Goal: Check status: Check status

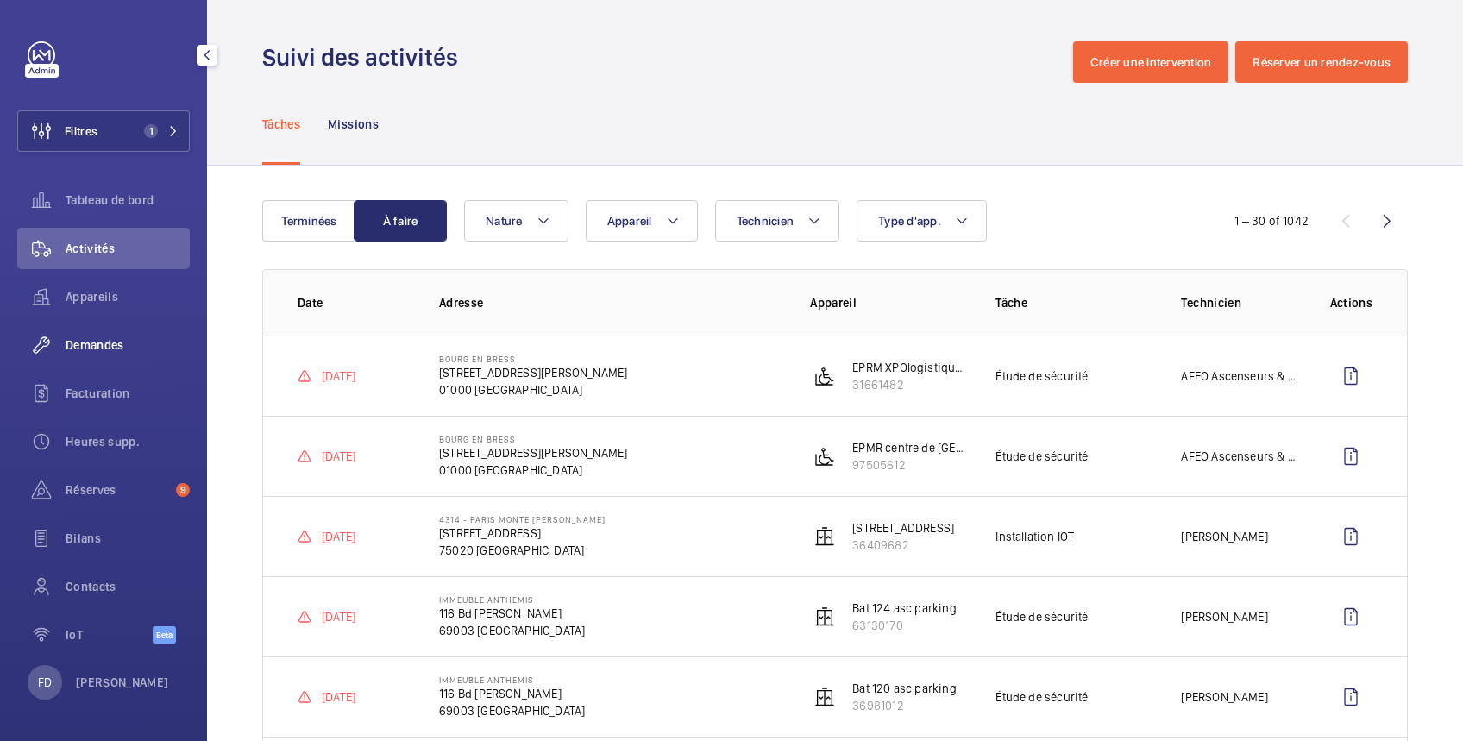
scroll to position [613, 0]
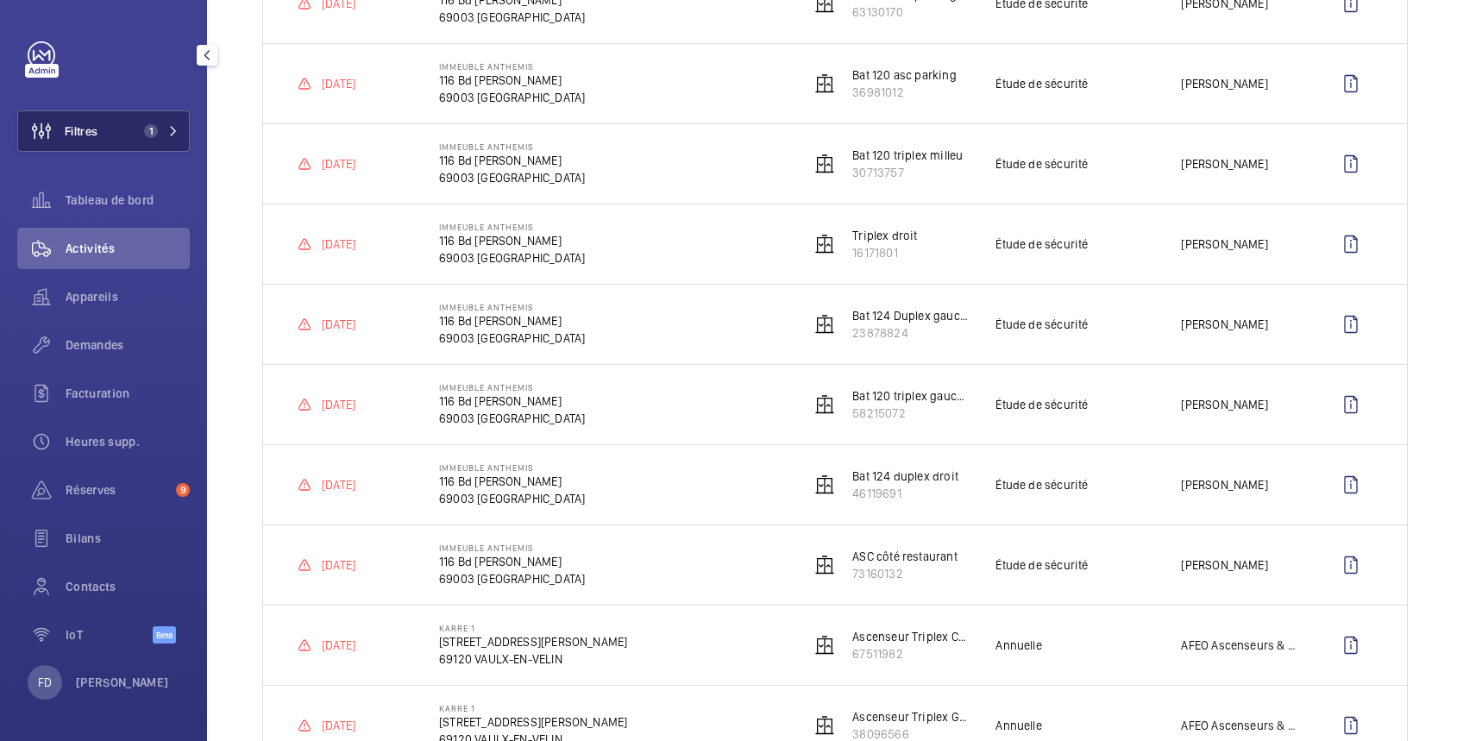
click at [100, 131] on button "Filtres 1" at bounding box center [103, 130] width 173 height 41
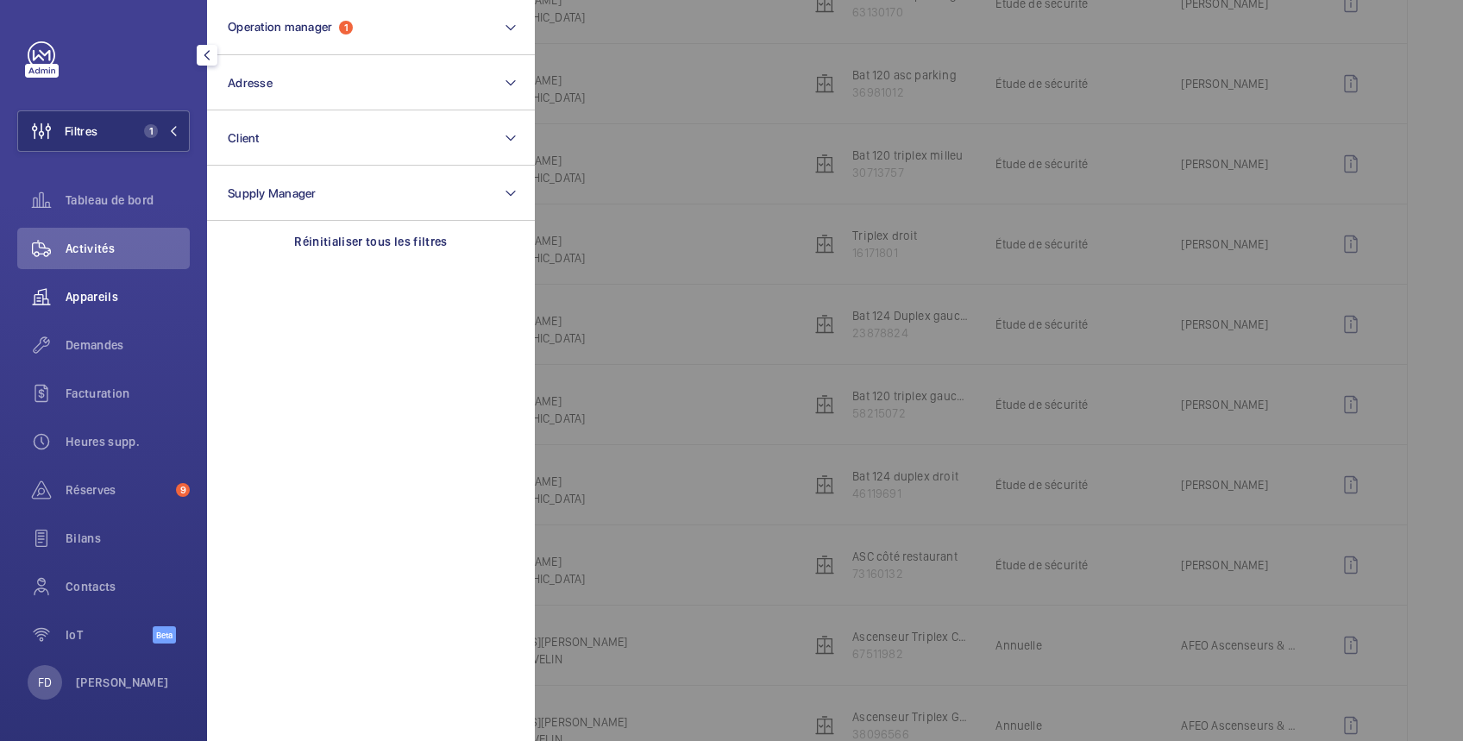
click at [95, 299] on span "Appareils" at bounding box center [128, 296] width 124 height 17
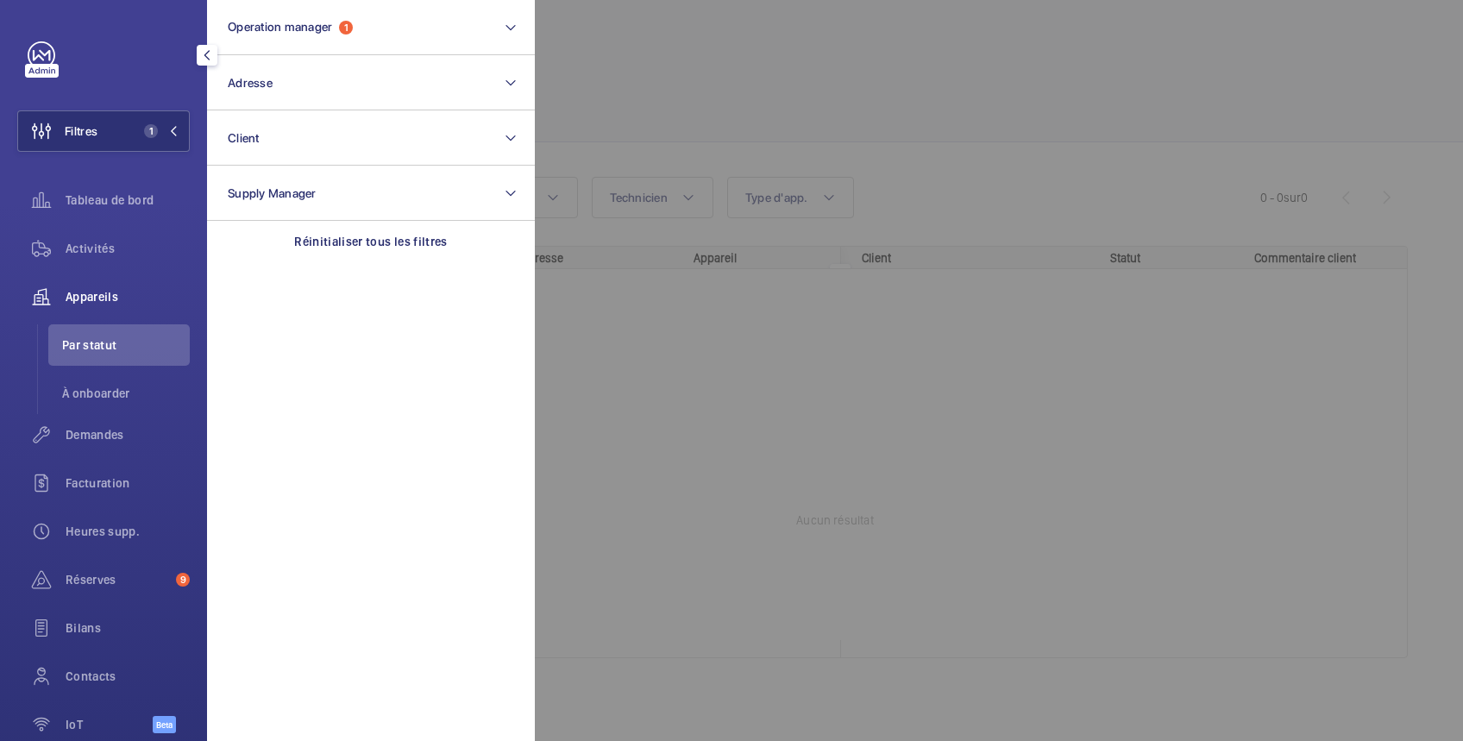
scroll to position [14, 0]
click at [1028, 77] on div at bounding box center [1266, 370] width 1463 height 741
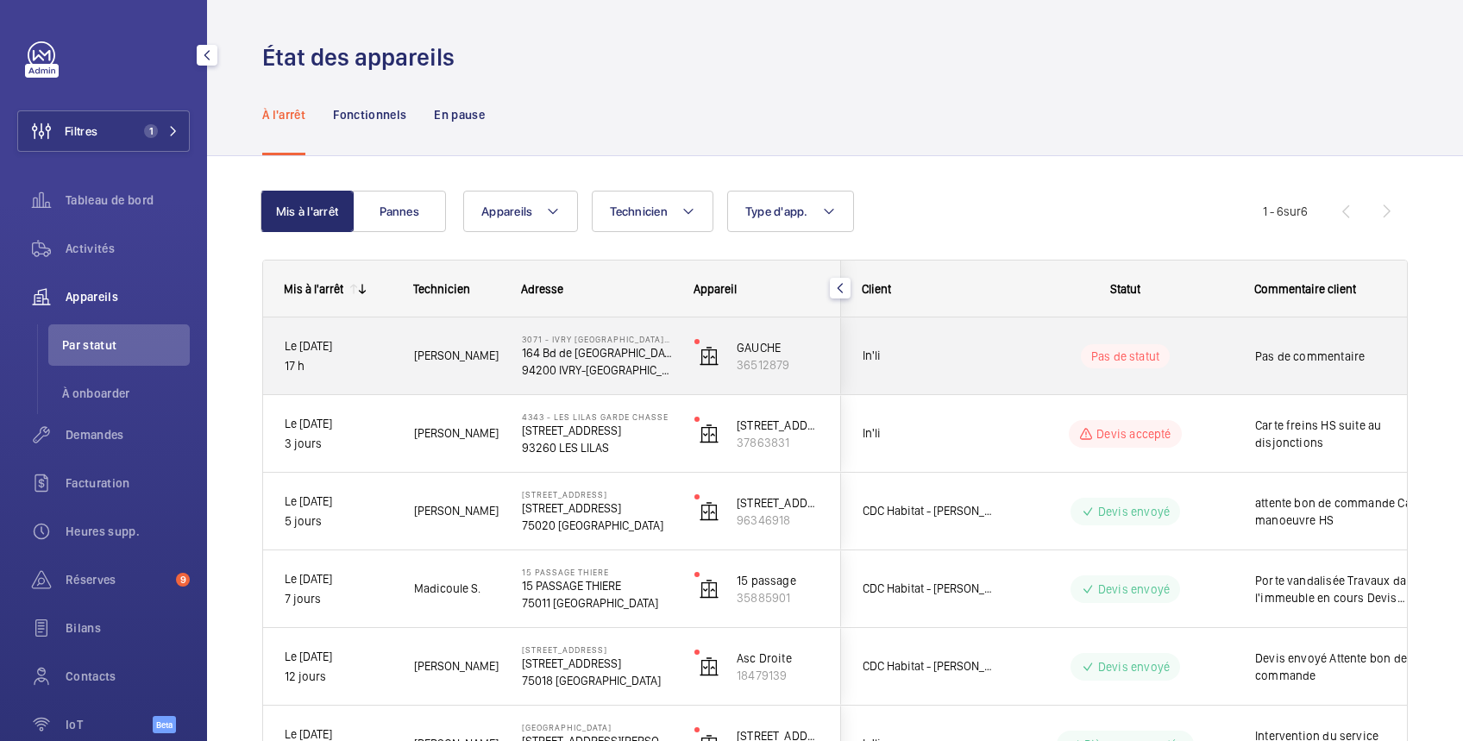
click at [1231, 361] on wm-front-pills-cell "Pas de statut" at bounding box center [1125, 356] width 215 height 24
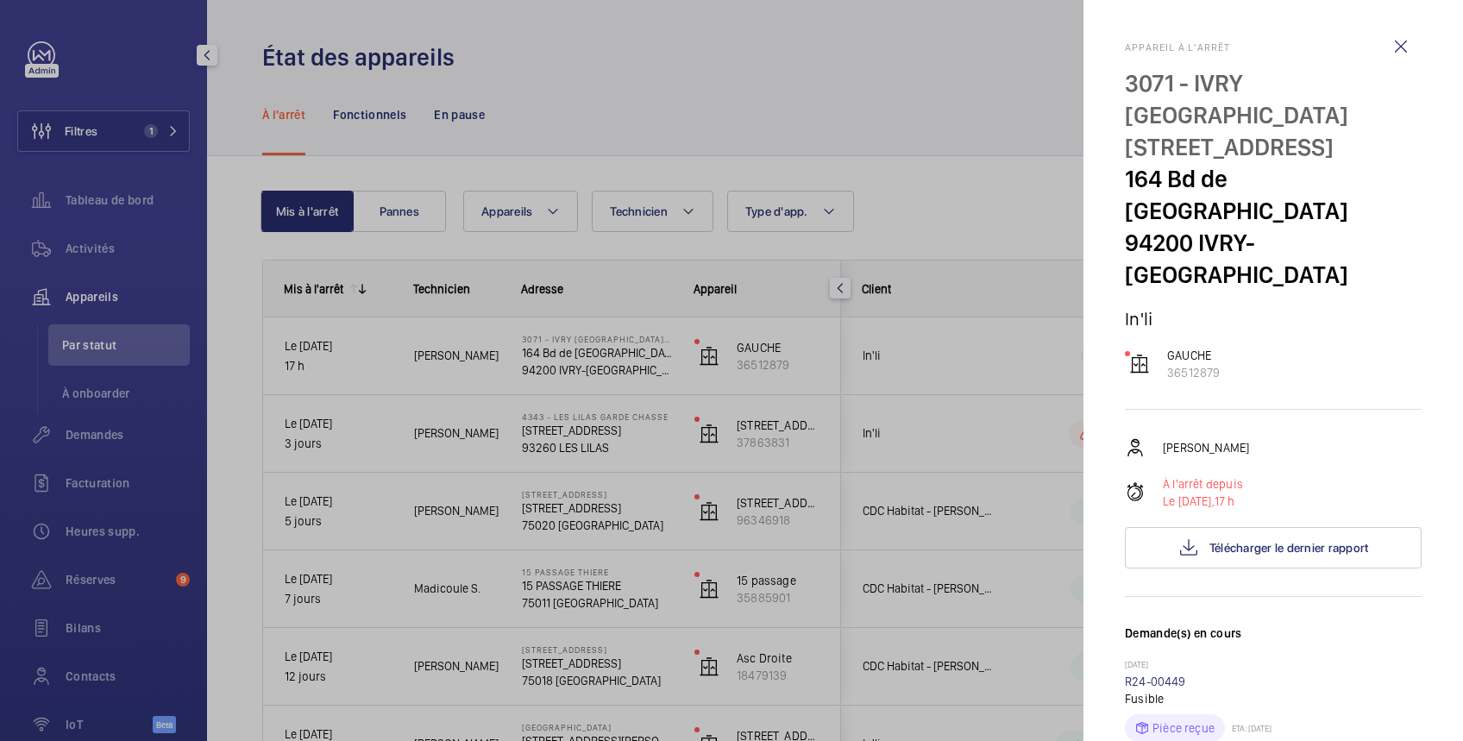
scroll to position [306, 0]
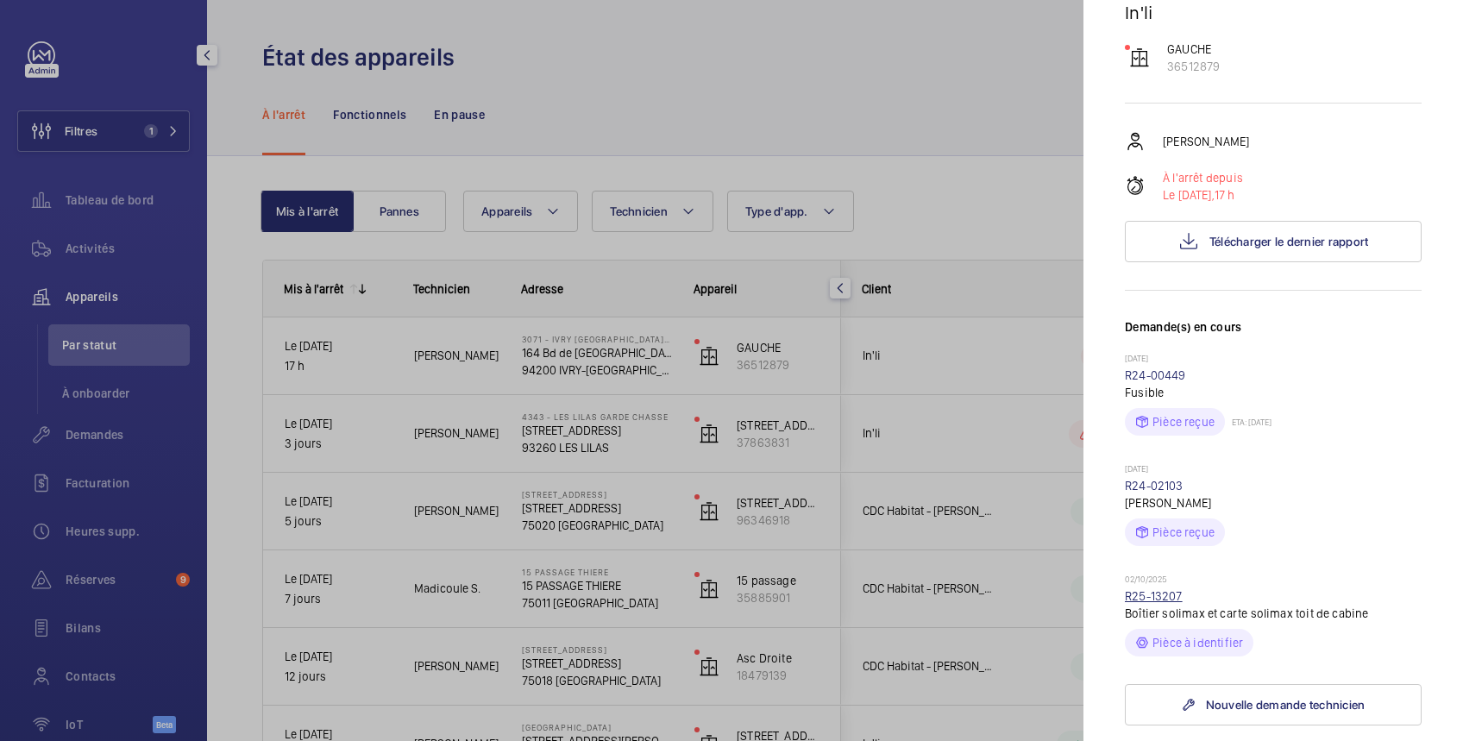
click at [1166, 589] on link "R25-13207" at bounding box center [1154, 596] width 58 height 14
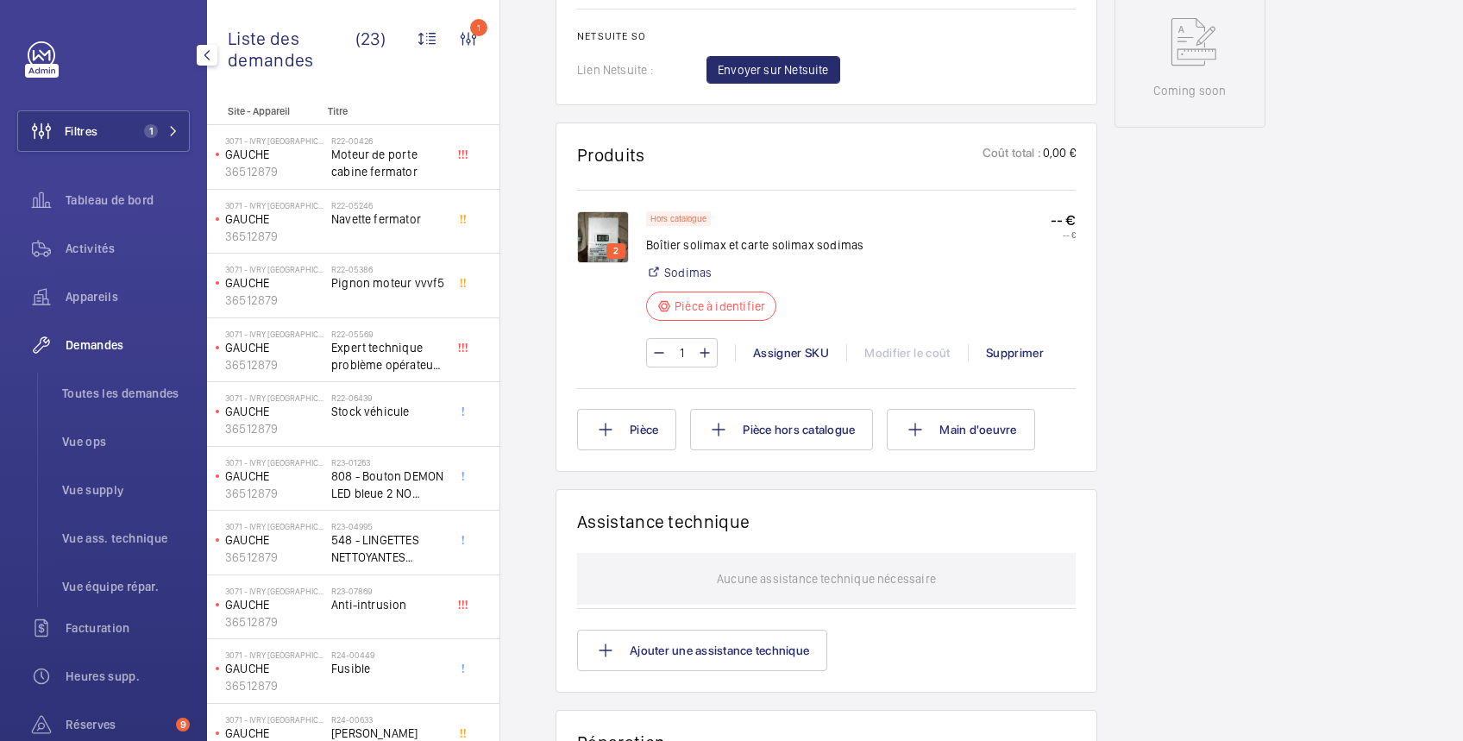
scroll to position [613, 0]
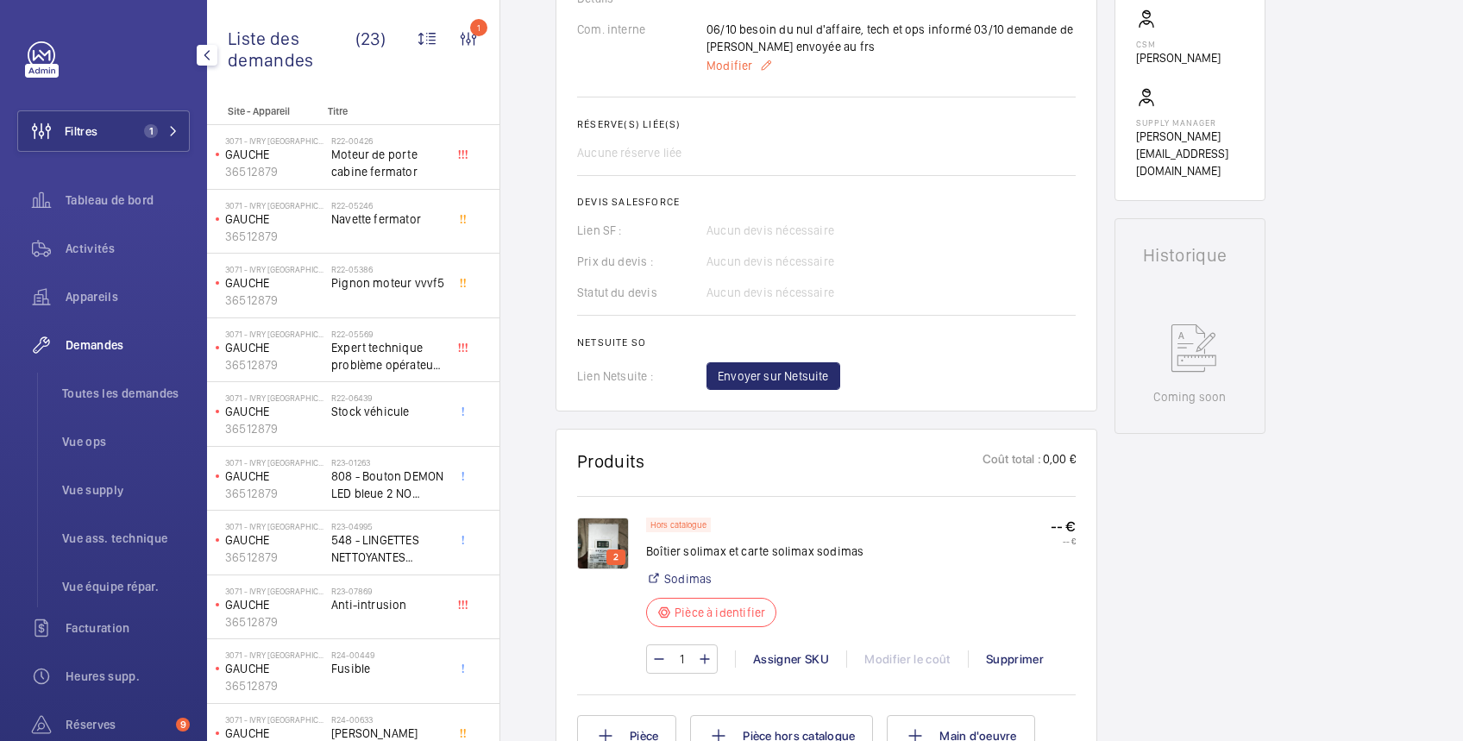
click at [768, 66] on mat-icon at bounding box center [766, 65] width 14 height 21
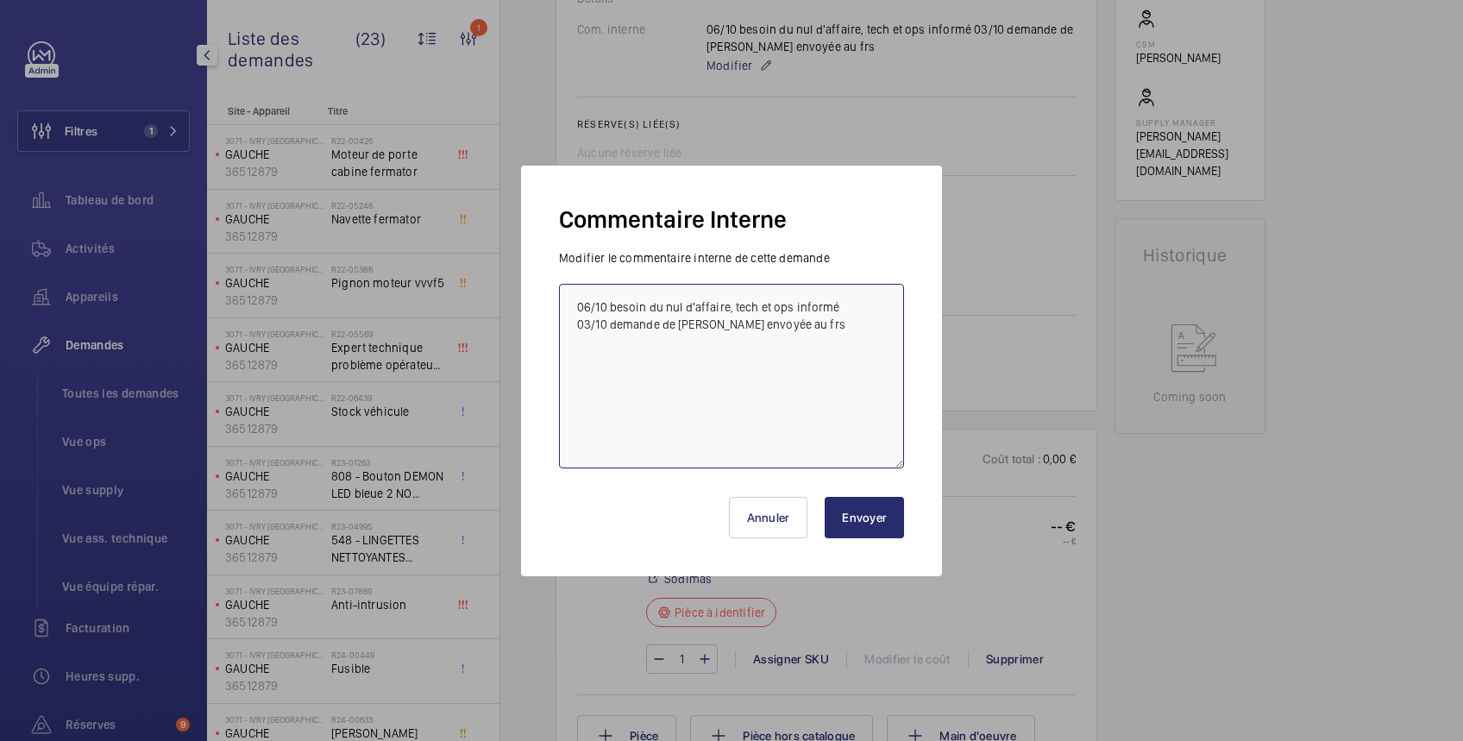
click at [790, 330] on textarea "06/10 besoin du nul d'affaire, tech et ops informé 03/10 demande de devis envoy…" at bounding box center [731, 376] width 345 height 185
type textarea "06/10 besoin du nul d'affaire, tech et ops informé 03/10 demande de [PERSON_NAM…"
click at [881, 519] on button "Envoyer" at bounding box center [864, 517] width 79 height 41
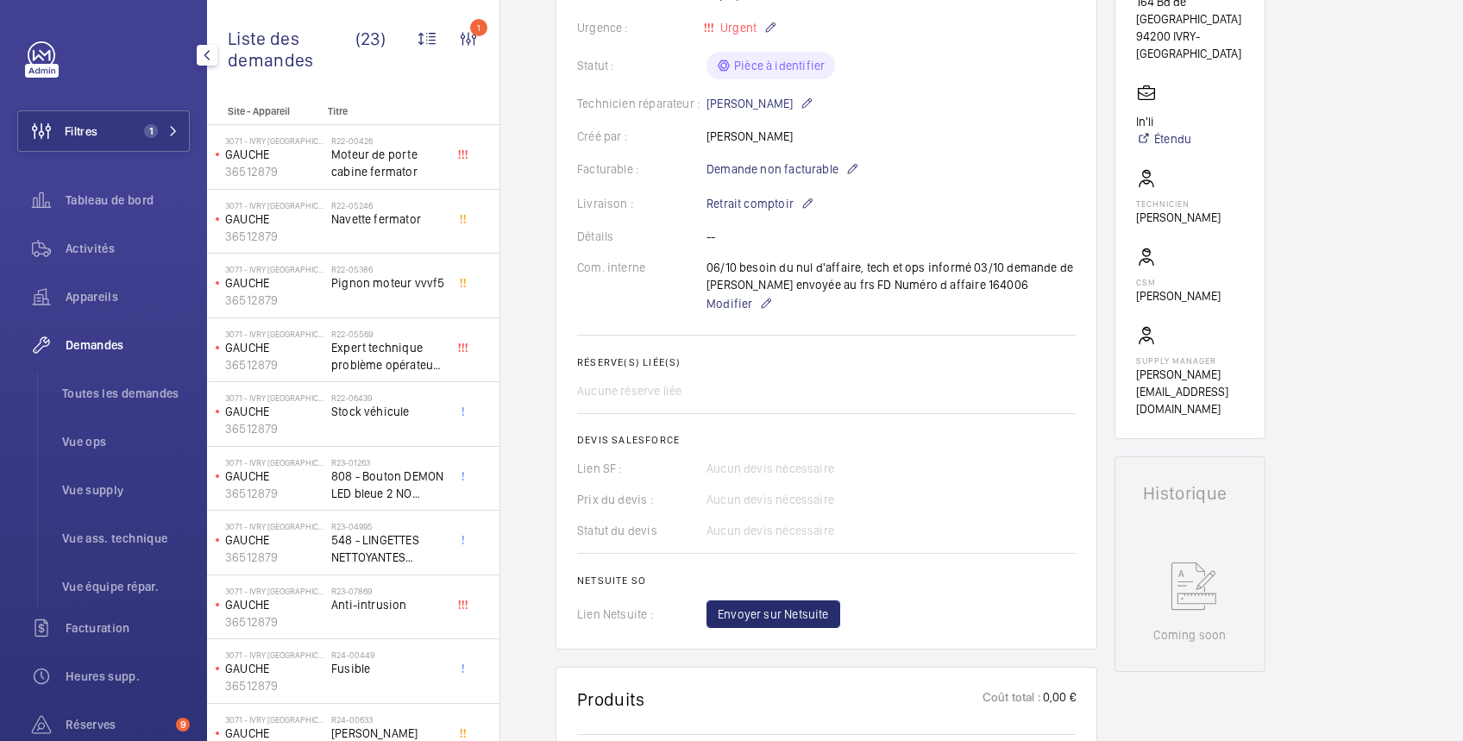
scroll to position [0, 0]
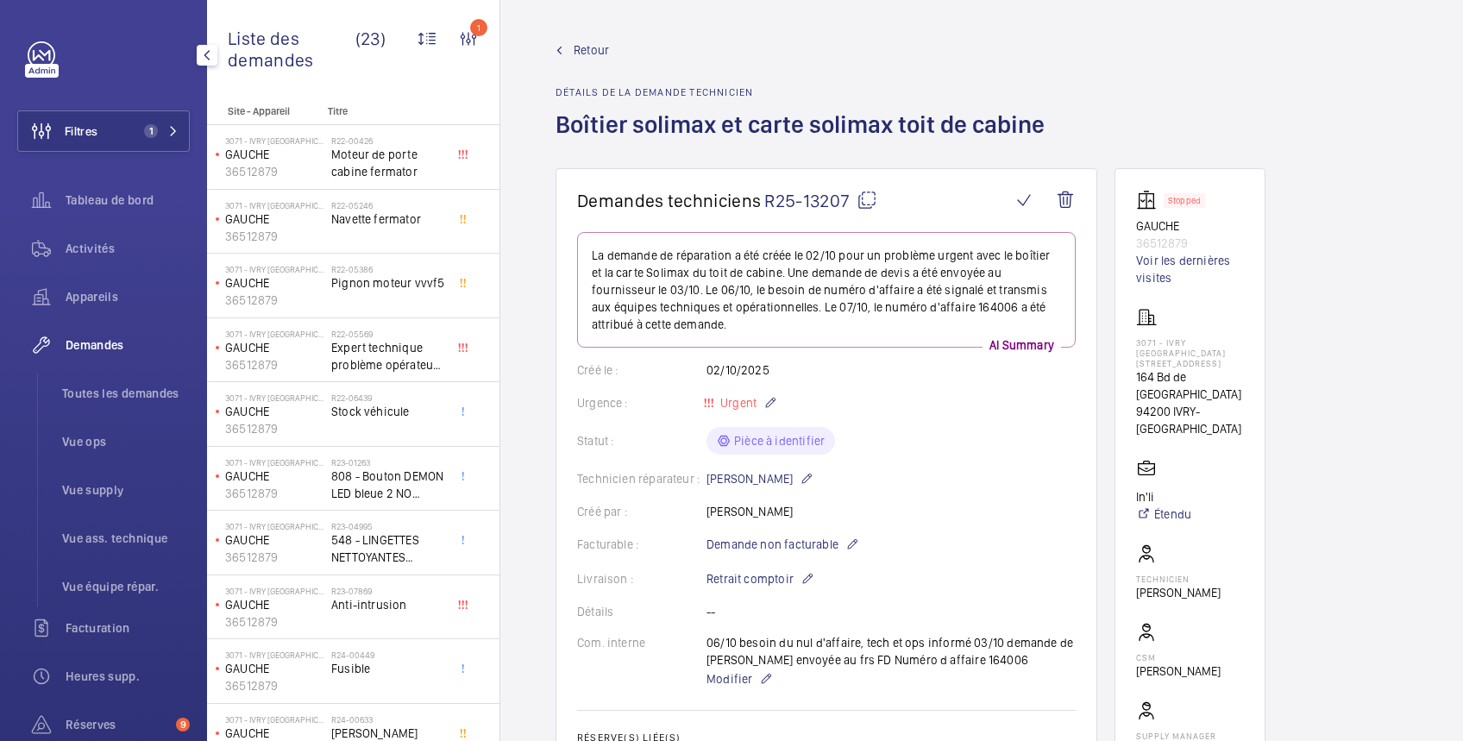
click at [862, 195] on mat-icon at bounding box center [867, 200] width 21 height 21
drag, startPoint x: 1189, startPoint y: 236, endPoint x: 1135, endPoint y: 242, distance: 53.7
click at [1136, 242] on p "36512879" at bounding box center [1190, 243] width 108 height 17
copy p "36512879"
click at [102, 248] on span "Activités" at bounding box center [128, 248] width 124 height 17
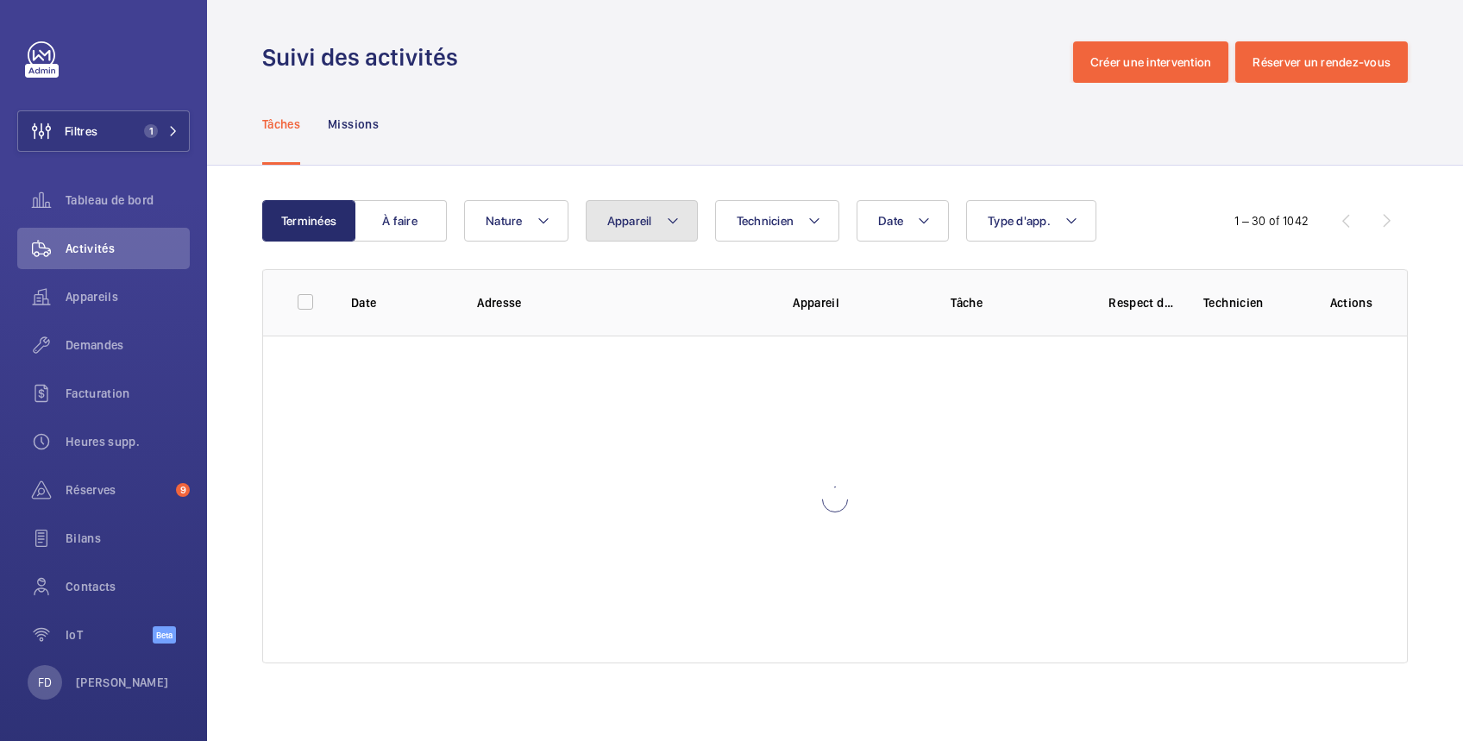
click at [643, 224] on span "Appareil" at bounding box center [629, 221] width 45 height 14
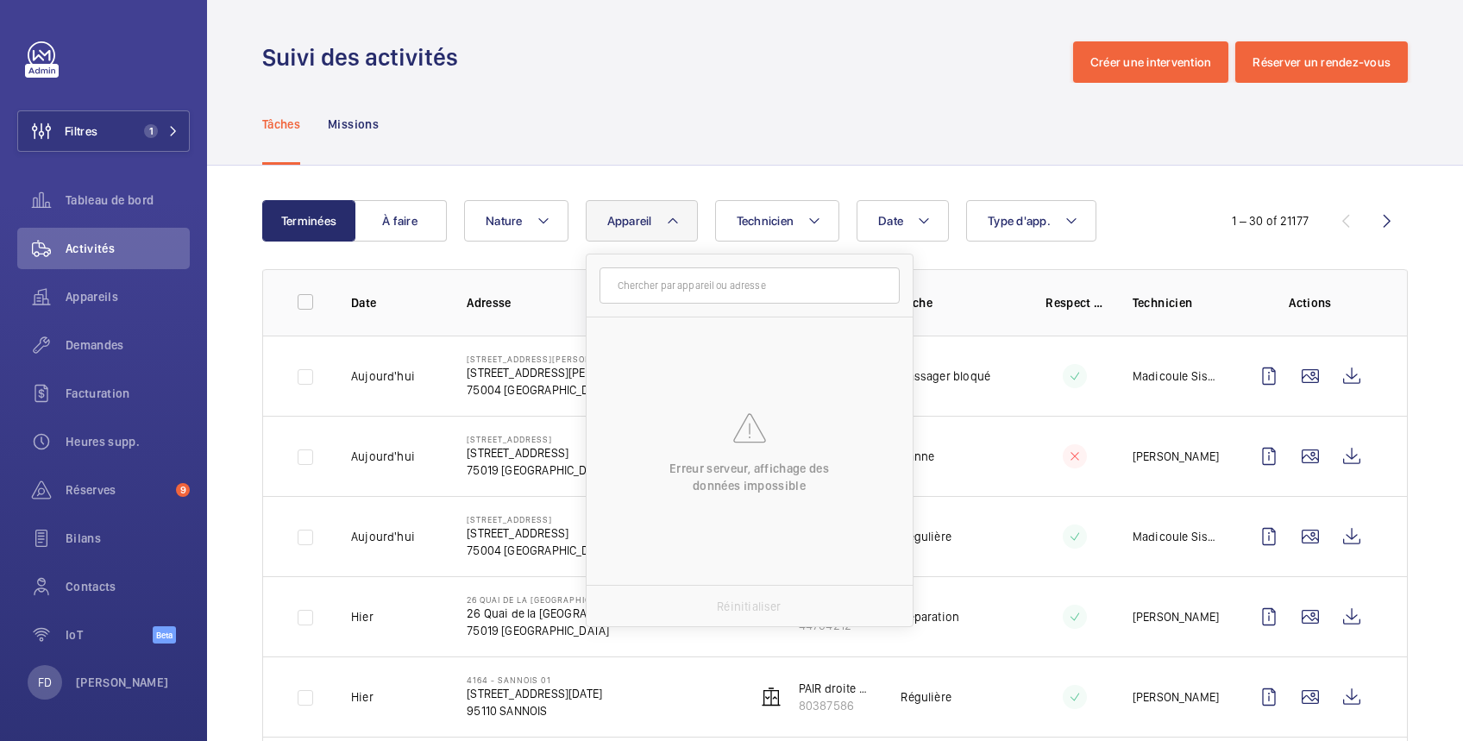
click at [650, 286] on input "text" at bounding box center [750, 285] width 300 height 36
type input "36512879"
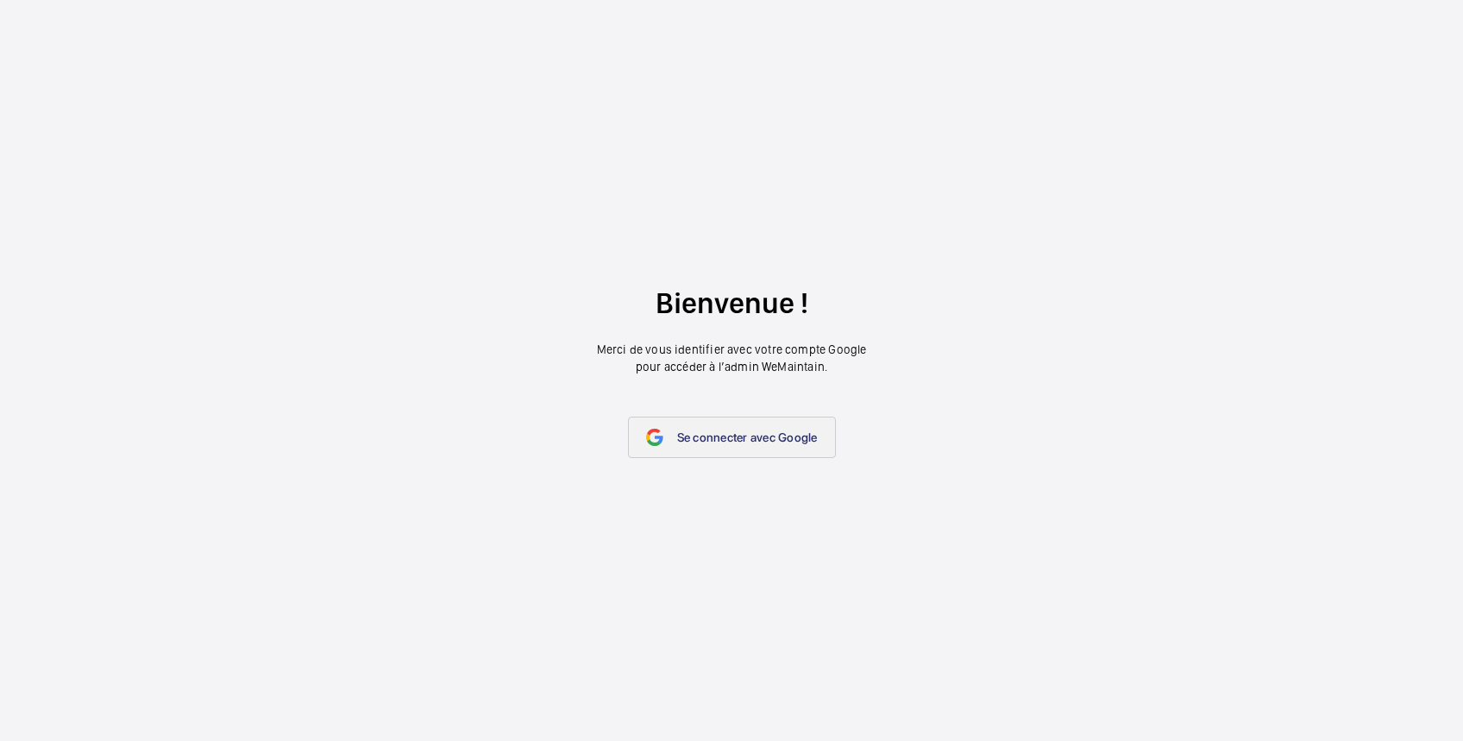
click at [749, 438] on span "Se connecter avec Google" at bounding box center [747, 438] width 141 height 14
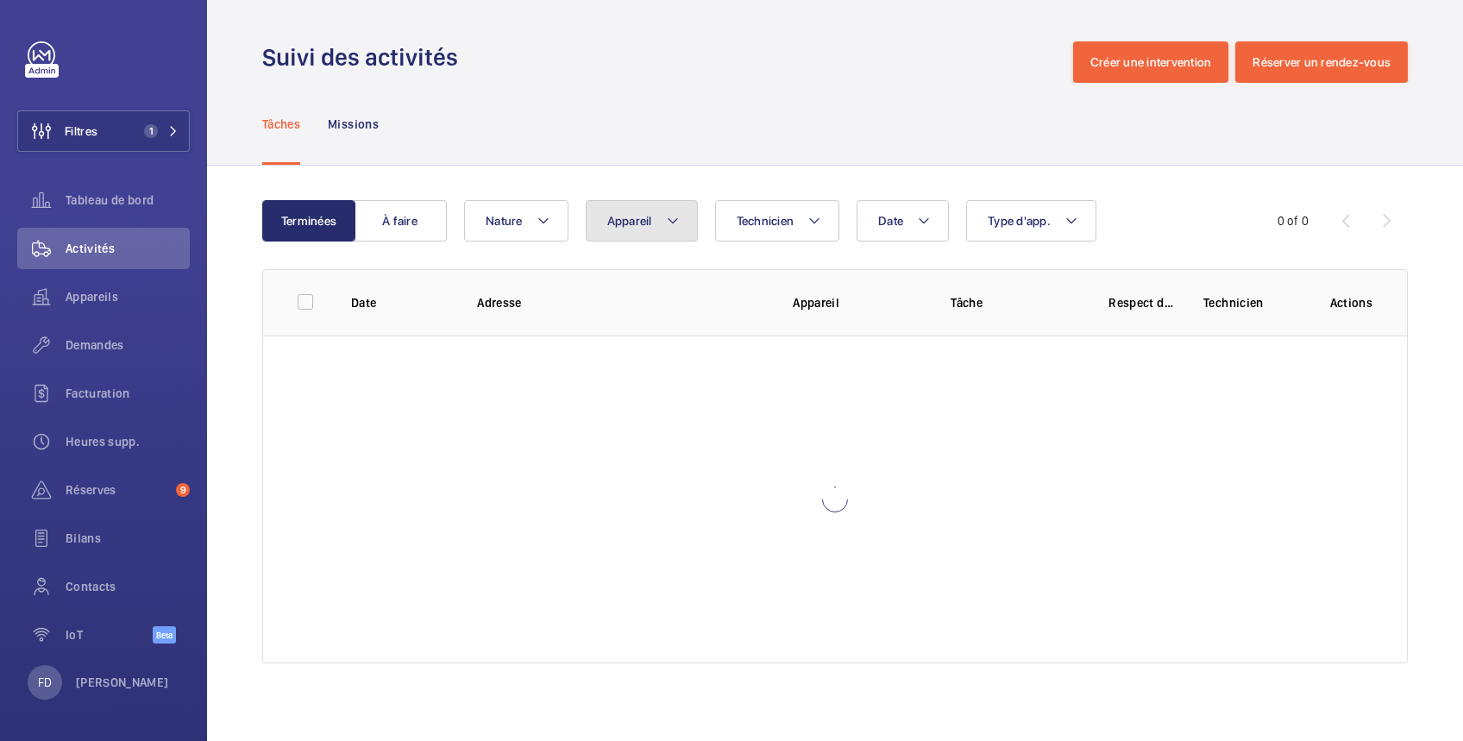
click at [628, 223] on span "Appareil" at bounding box center [629, 221] width 45 height 14
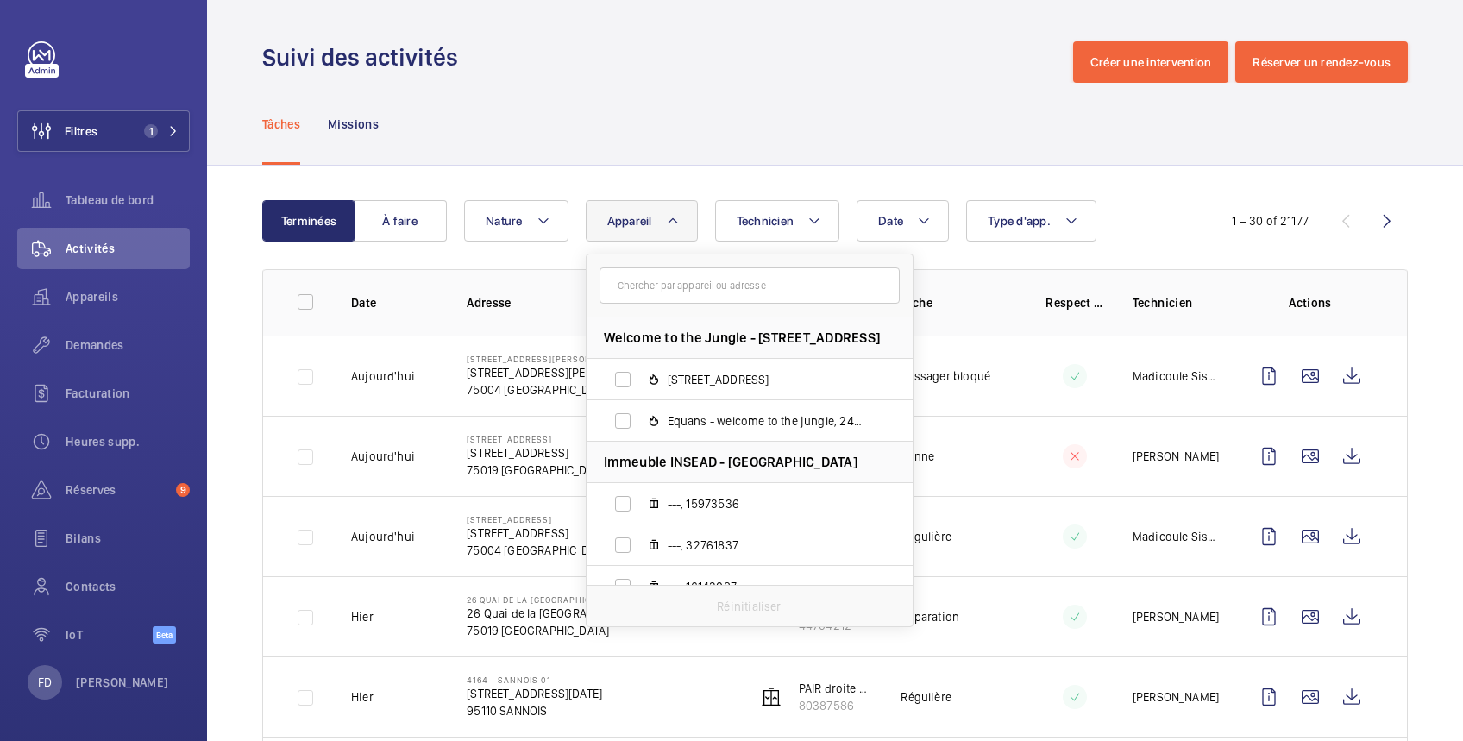
click at [622, 278] on input "text" at bounding box center [750, 285] width 300 height 36
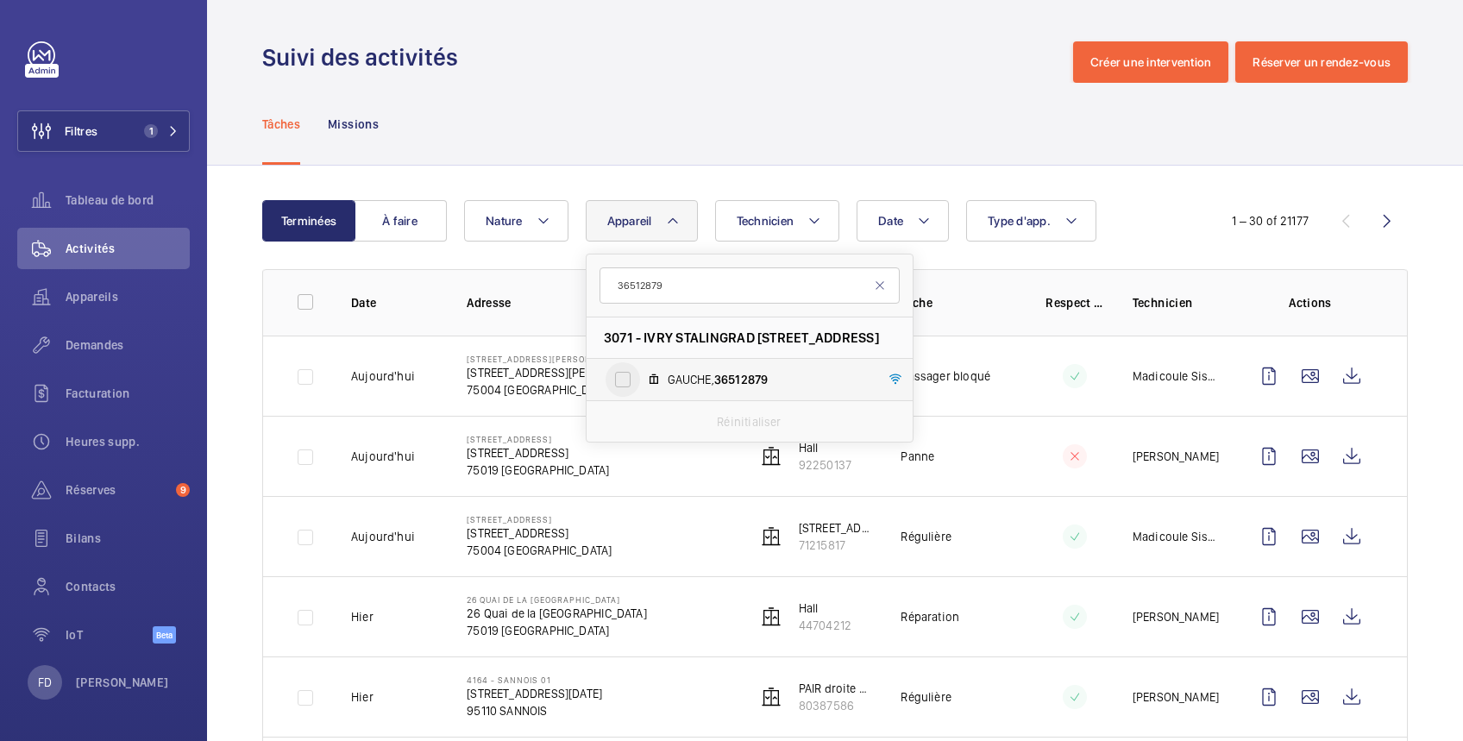
type input "36512879"
click at [628, 381] on input "GAUCHE, 36512879" at bounding box center [623, 379] width 35 height 35
checkbox input "true"
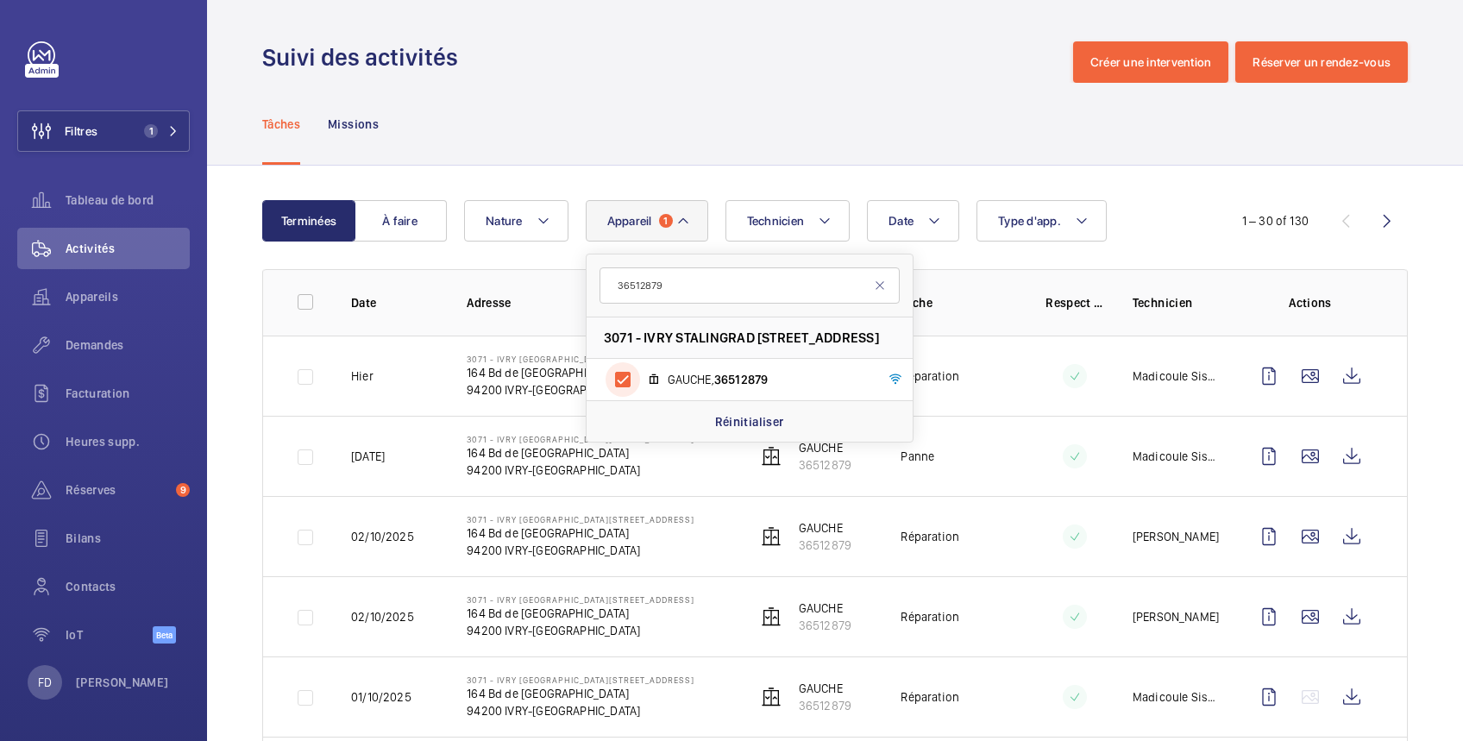
scroll to position [306, 0]
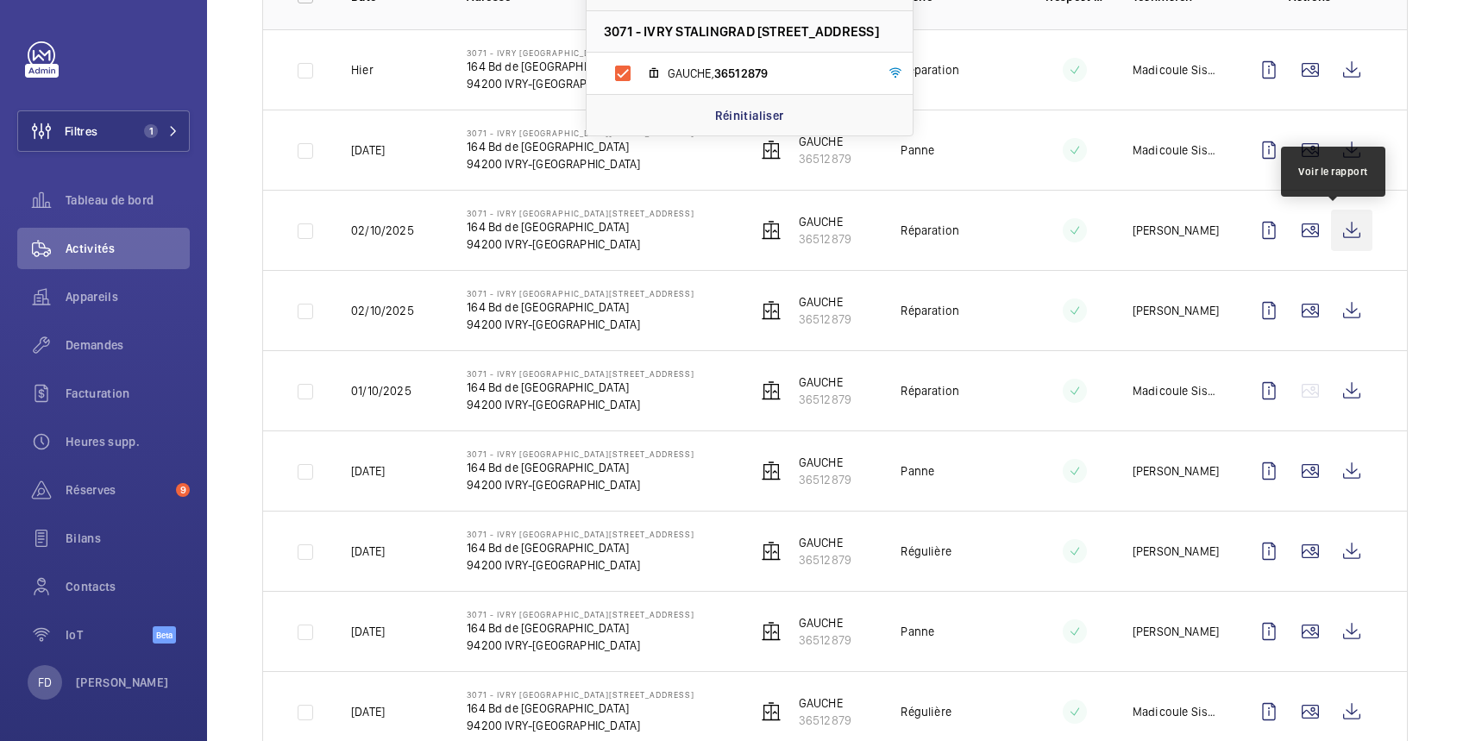
click at [1343, 229] on wm-front-icon-button at bounding box center [1351, 230] width 41 height 41
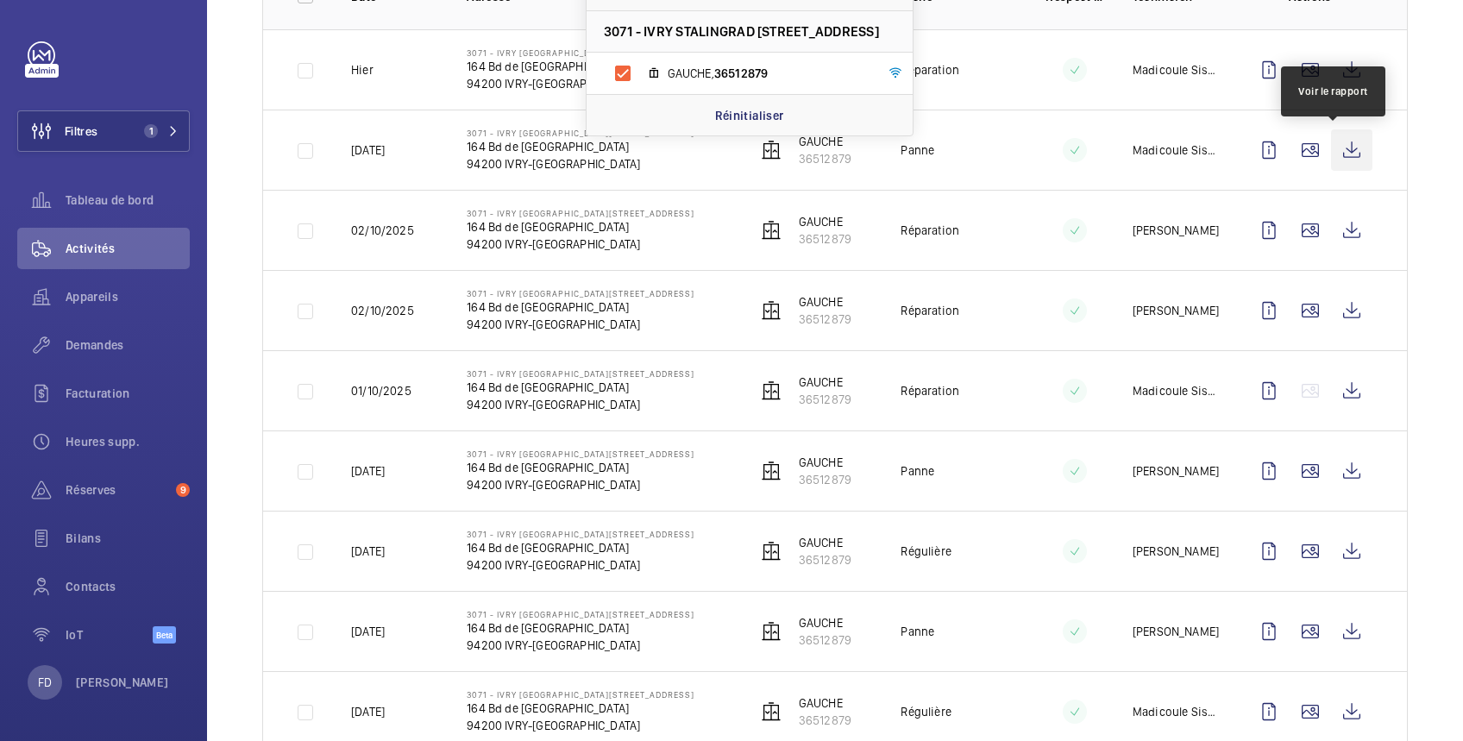
click at [1333, 142] on wm-front-icon-button at bounding box center [1351, 149] width 41 height 41
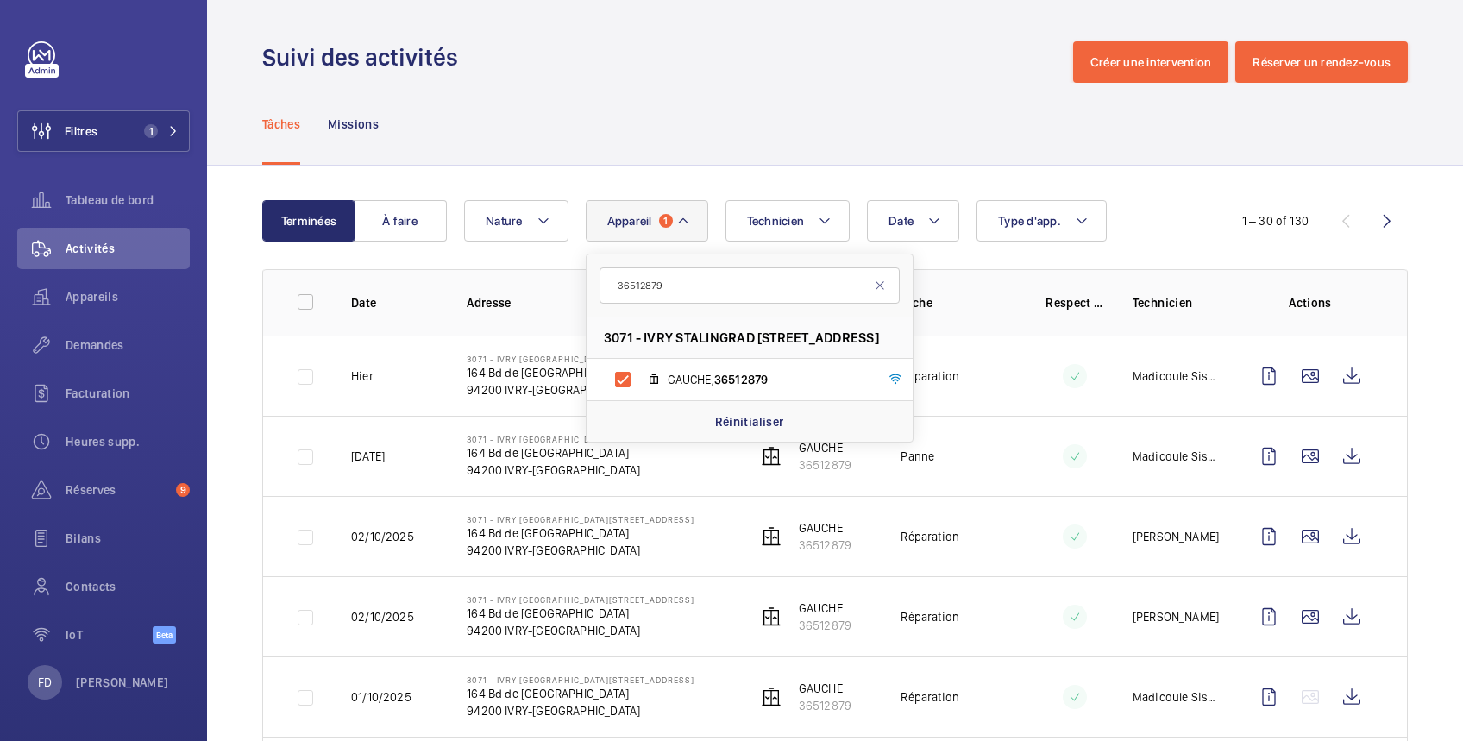
scroll to position [0, 0]
click at [1335, 374] on wm-front-icon-button at bounding box center [1351, 375] width 41 height 41
click at [1242, 352] on td at bounding box center [1314, 376] width 186 height 80
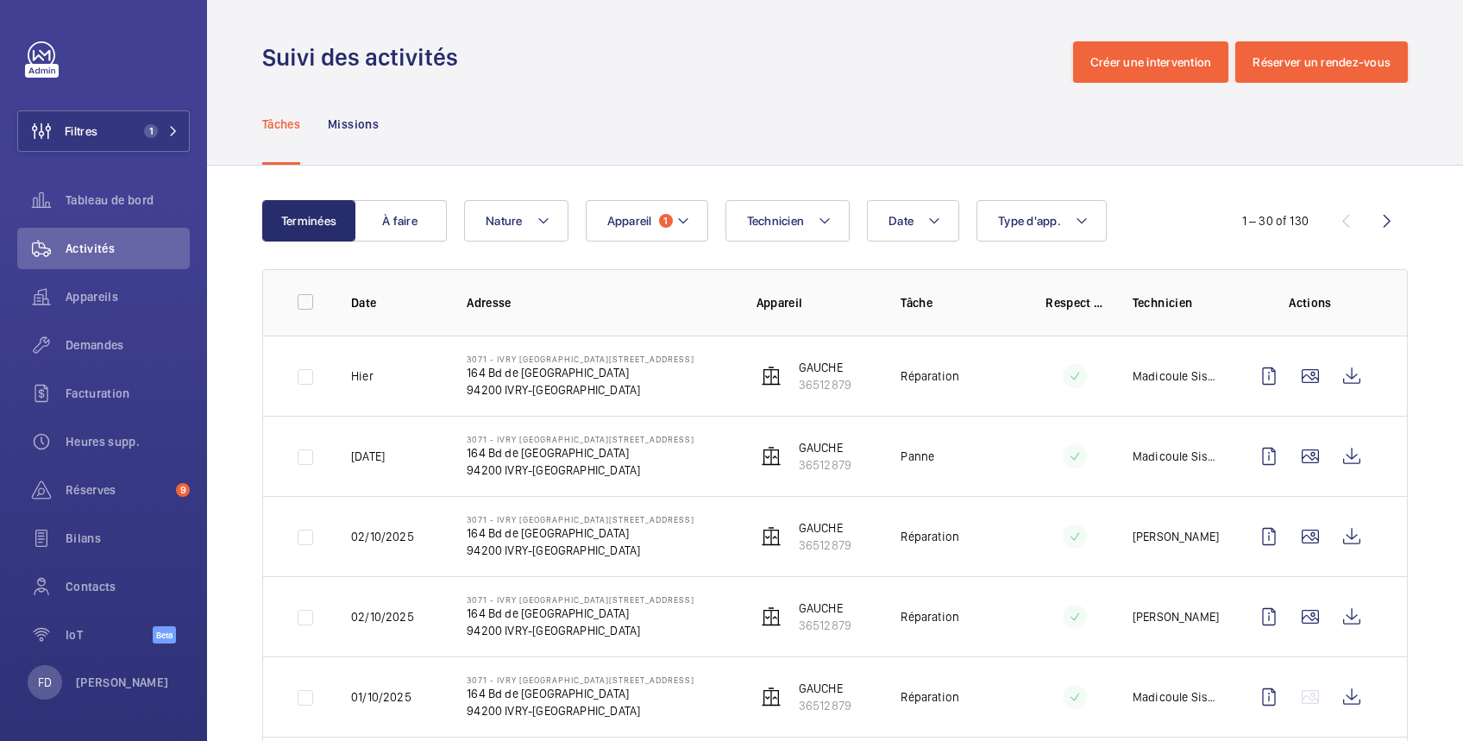
click at [1042, 368] on td at bounding box center [1061, 376] width 87 height 80
click at [1112, 362] on td "Madicoule Sissoko" at bounding box center [1163, 376] width 116 height 80
click at [926, 373] on p "Réparation" at bounding box center [930, 376] width 59 height 17
click at [849, 374] on td "GAUCHE 36512879" at bounding box center [801, 376] width 145 height 80
click at [1113, 368] on td "Madicoule Sissoko" at bounding box center [1163, 376] width 116 height 80
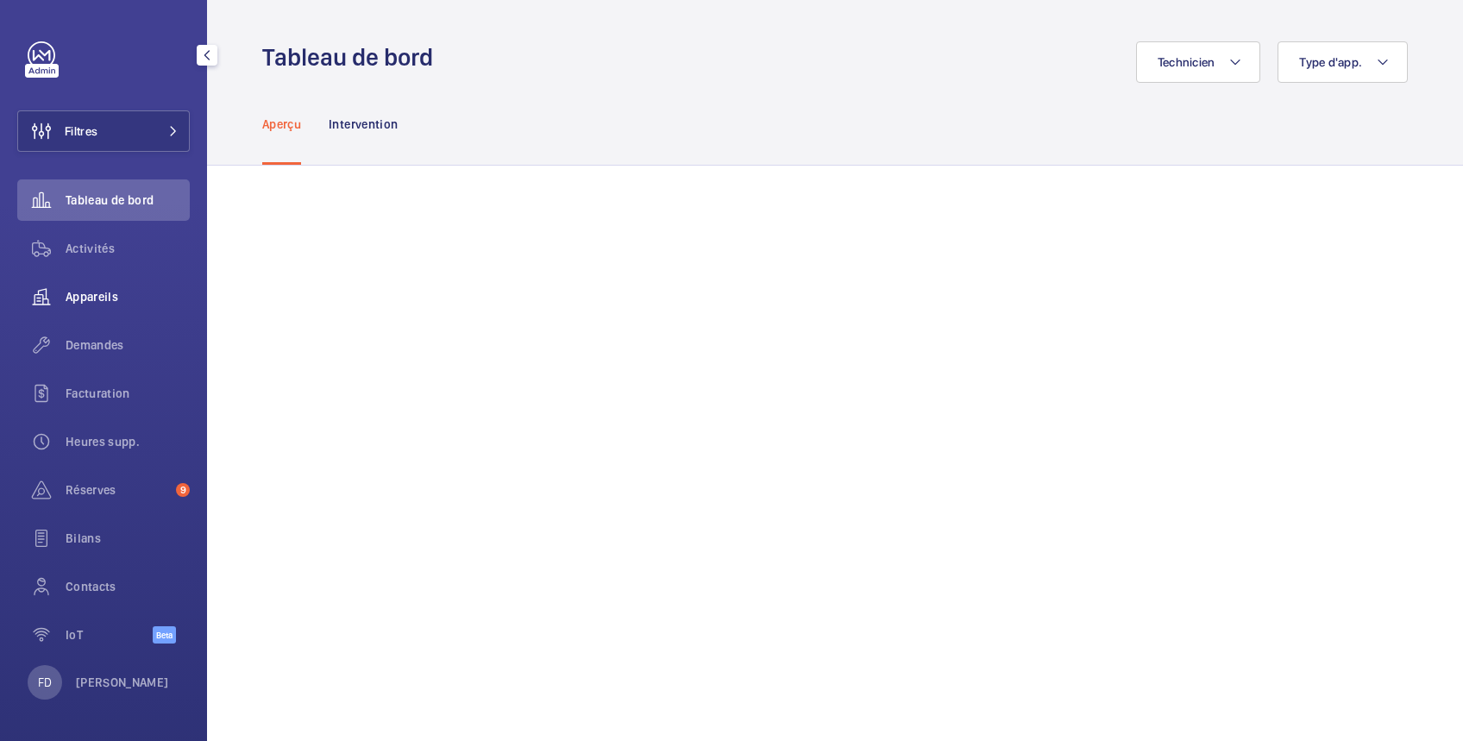
click at [97, 299] on span "Appareils" at bounding box center [128, 296] width 124 height 17
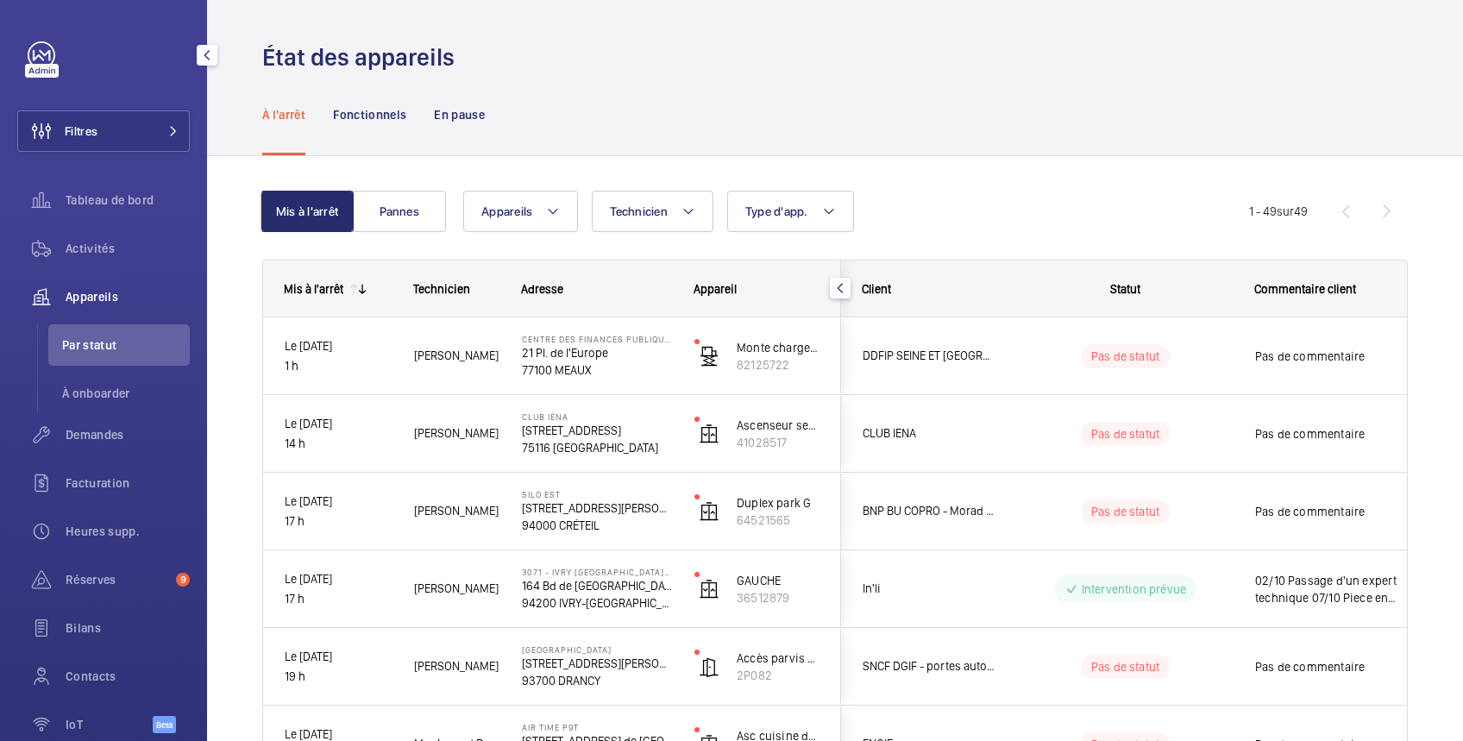
click at [116, 297] on span "Appareils" at bounding box center [128, 296] width 124 height 17
click at [104, 346] on span "Par statut" at bounding box center [126, 345] width 128 height 17
click at [133, 346] on span "Par statut" at bounding box center [126, 345] width 128 height 17
click at [82, 297] on span "Appareils" at bounding box center [128, 296] width 124 height 17
click at [84, 248] on span "Activités" at bounding box center [128, 248] width 124 height 17
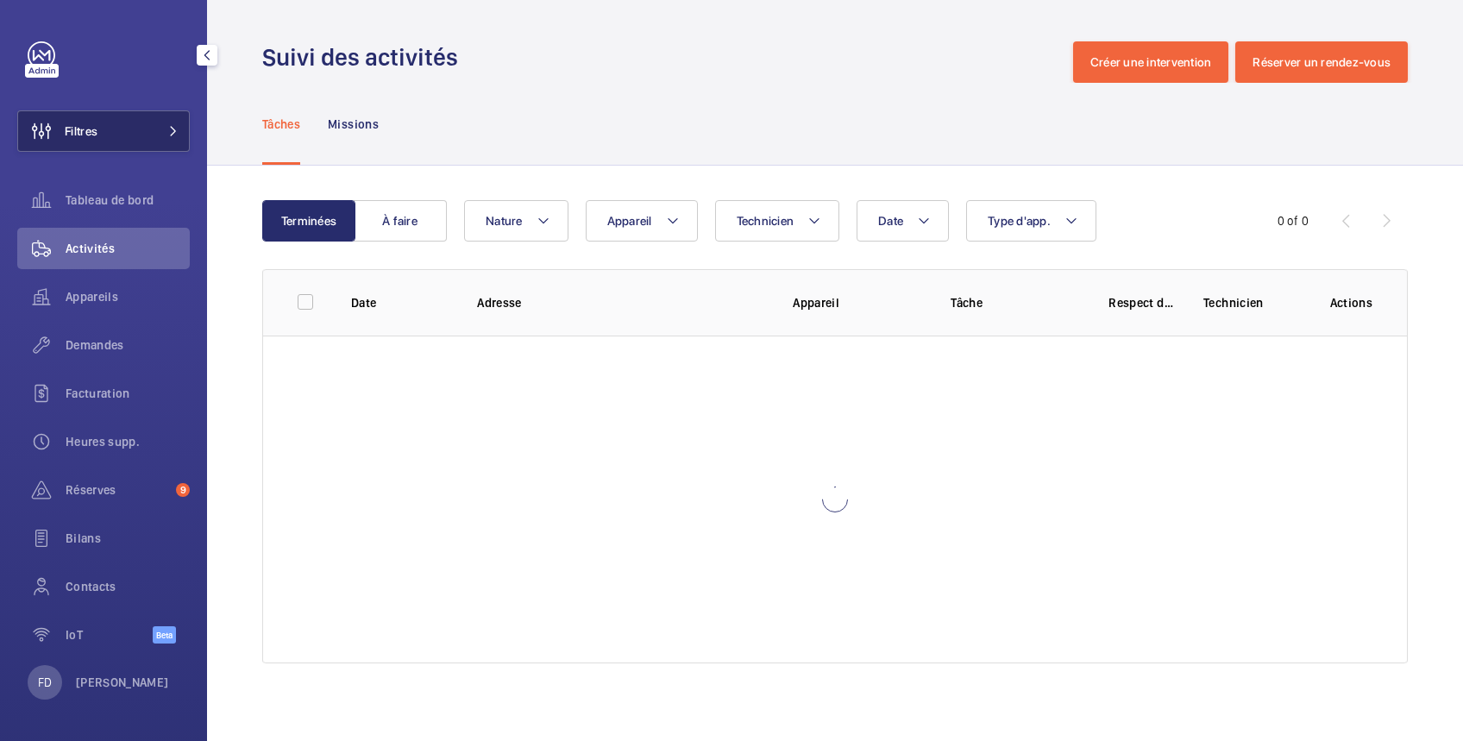
click at [116, 123] on button "Filtres" at bounding box center [103, 130] width 173 height 41
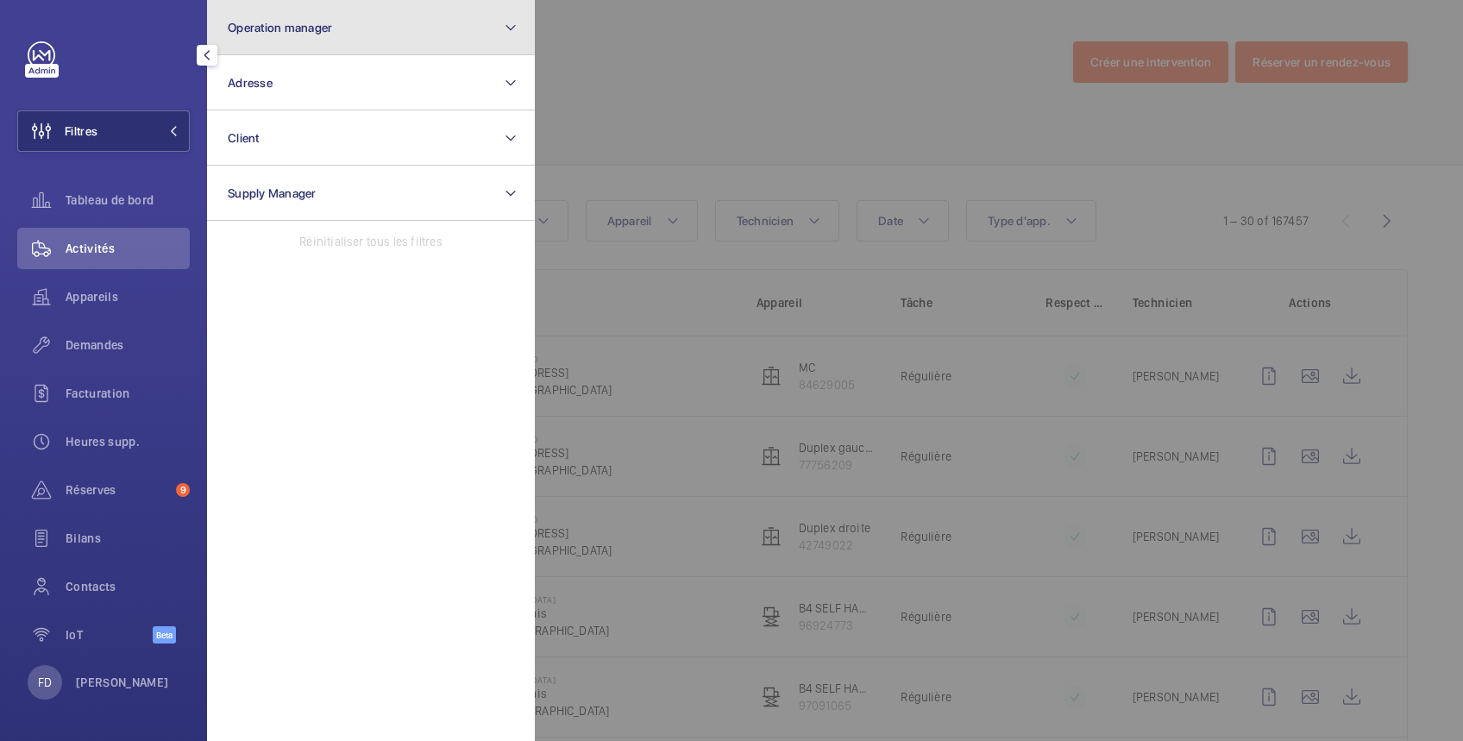
drag, startPoint x: 355, startPoint y: 30, endPoint x: 342, endPoint y: 43, distance: 18.9
click at [352, 30] on button "Operation manager" at bounding box center [371, 27] width 328 height 55
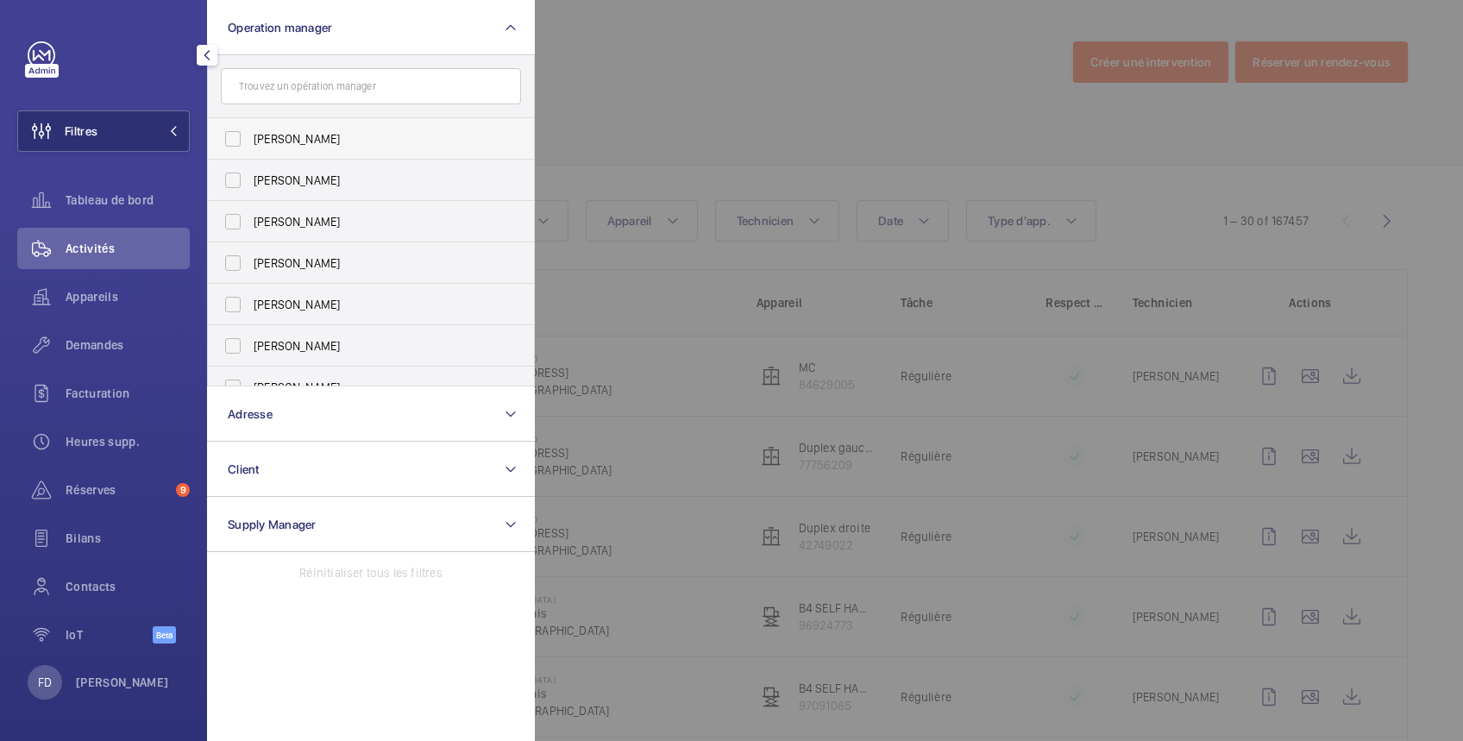
click at [279, 145] on span "[PERSON_NAME]" at bounding box center [372, 138] width 237 height 17
click at [250, 145] on input "[PERSON_NAME]" at bounding box center [233, 139] width 35 height 35
checkbox input "true"
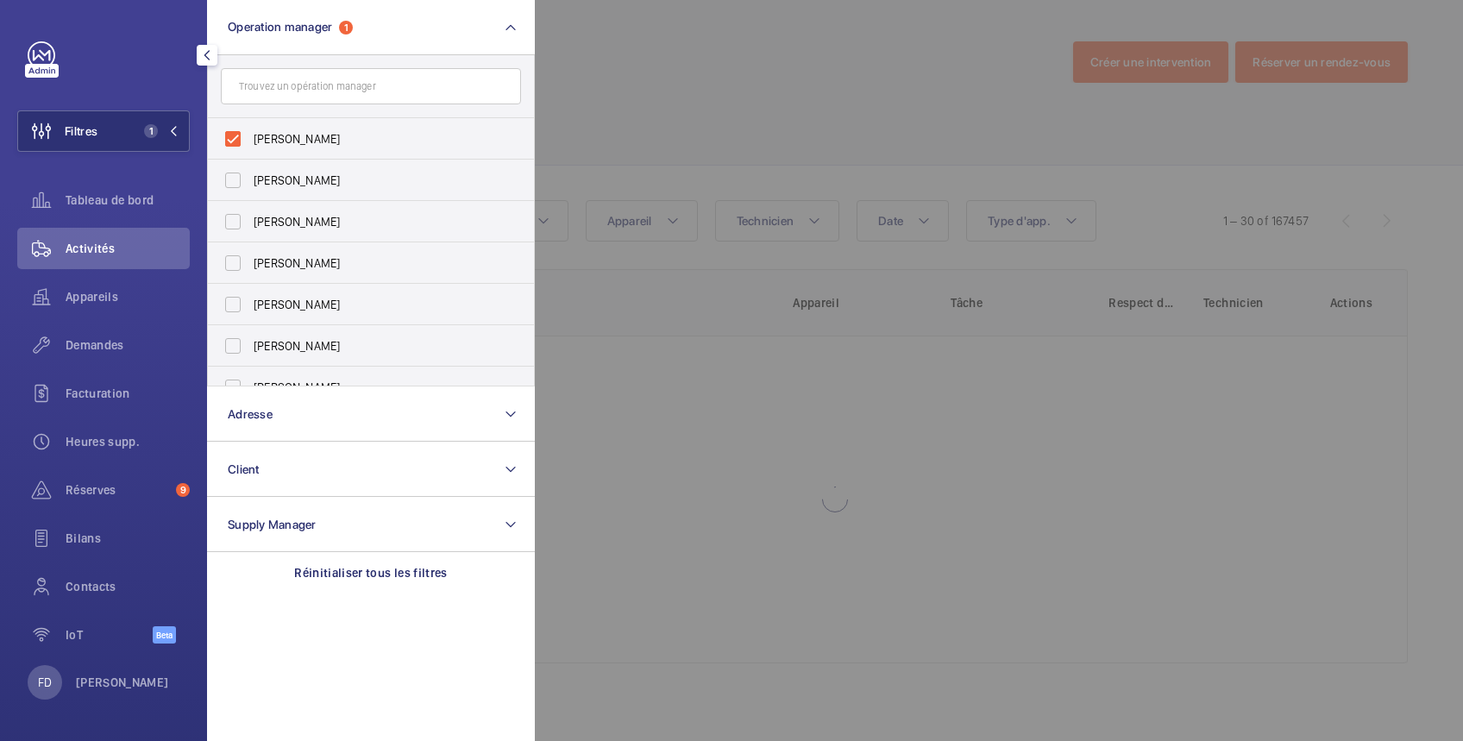
click at [697, 59] on div at bounding box center [1266, 370] width 1463 height 741
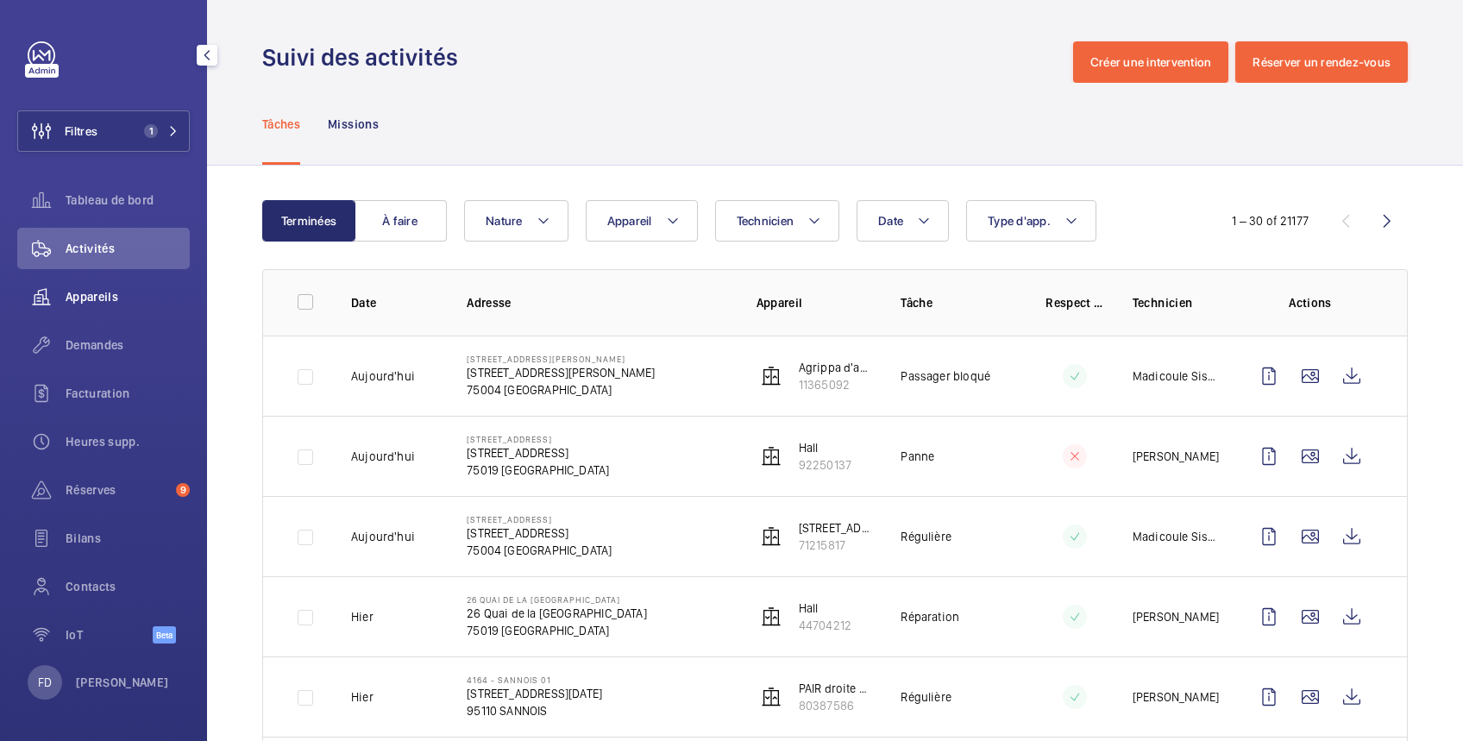
click at [116, 299] on span "Appareils" at bounding box center [128, 296] width 124 height 17
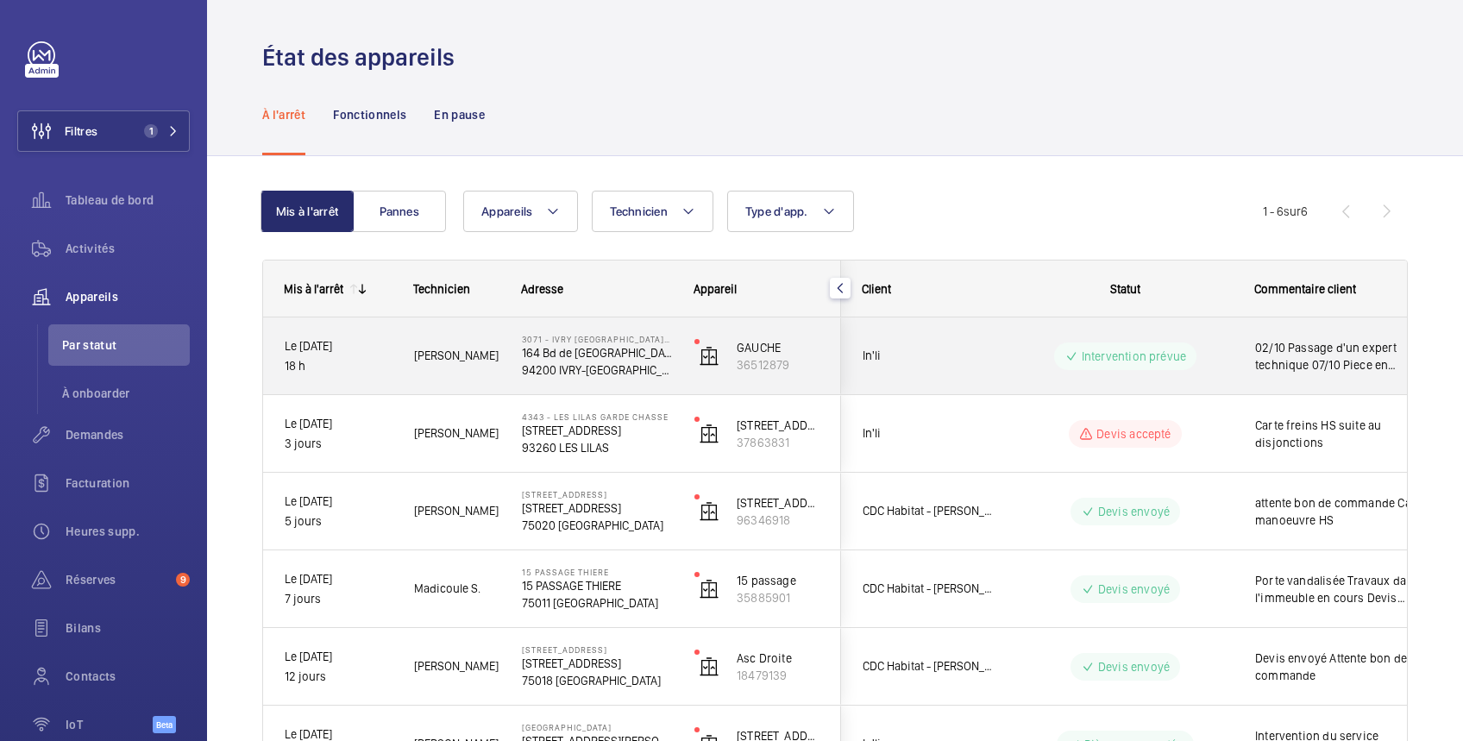
click at [1240, 349] on div "02/10 Passage d'un expert technique 07/10 Piece en commande" at bounding box center [1334, 356] width 199 height 74
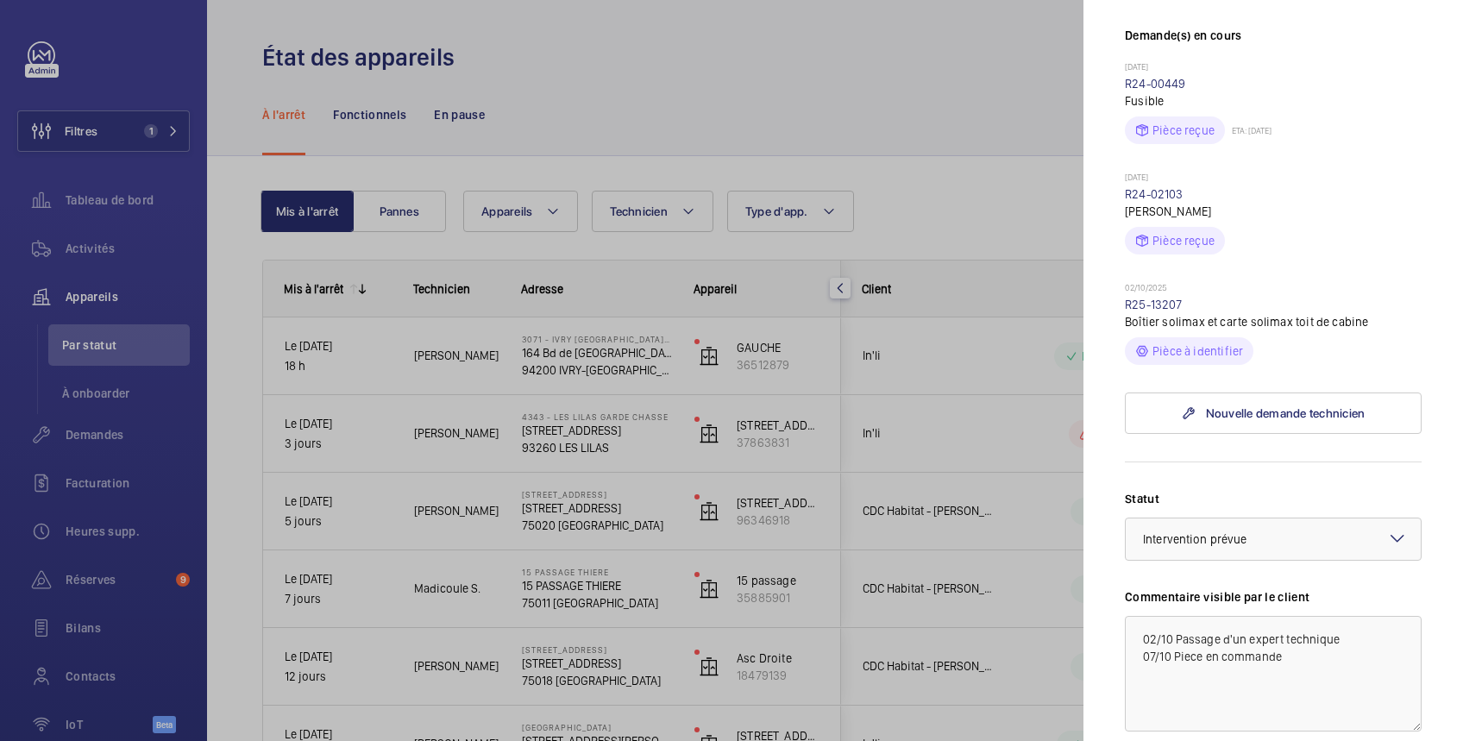
scroll to position [613, 0]
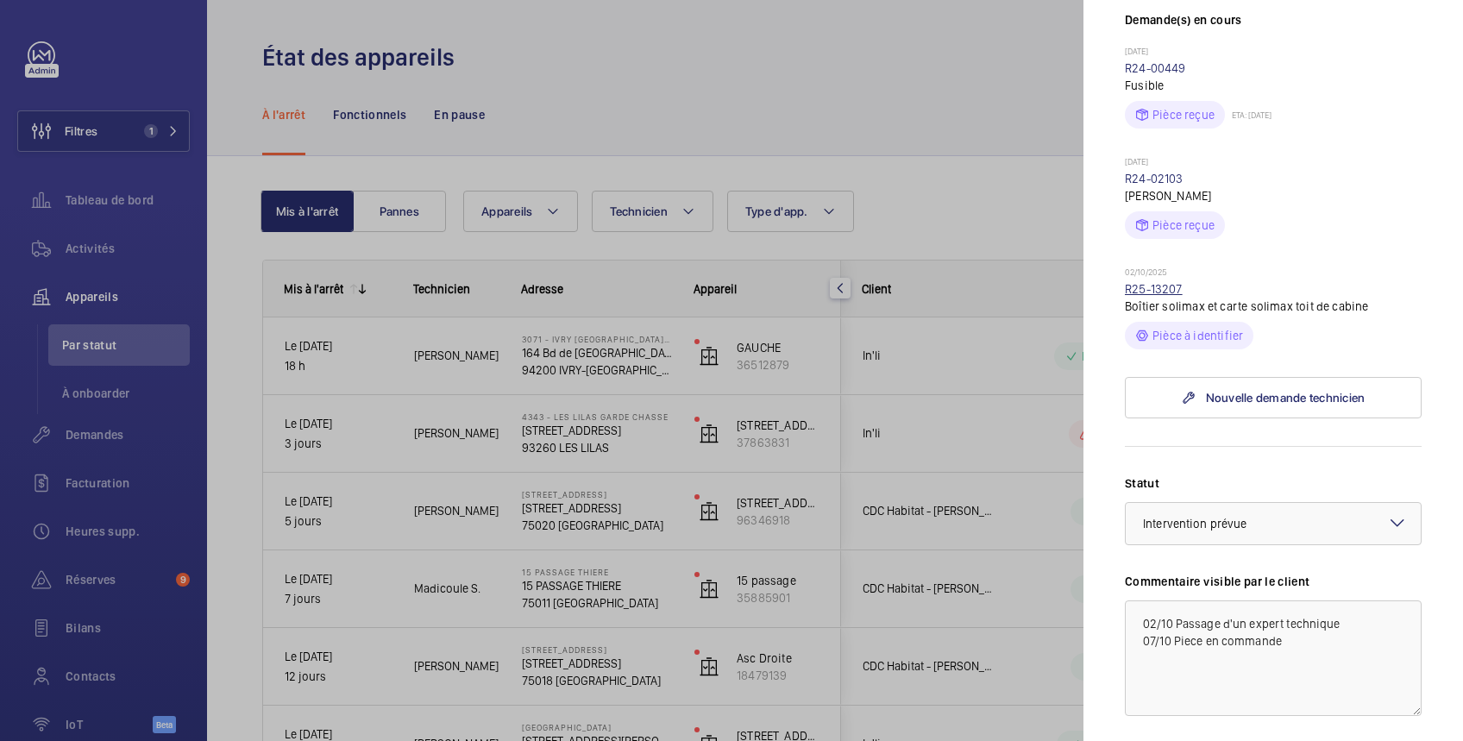
click at [1167, 282] on link "R25-13207" at bounding box center [1154, 289] width 58 height 14
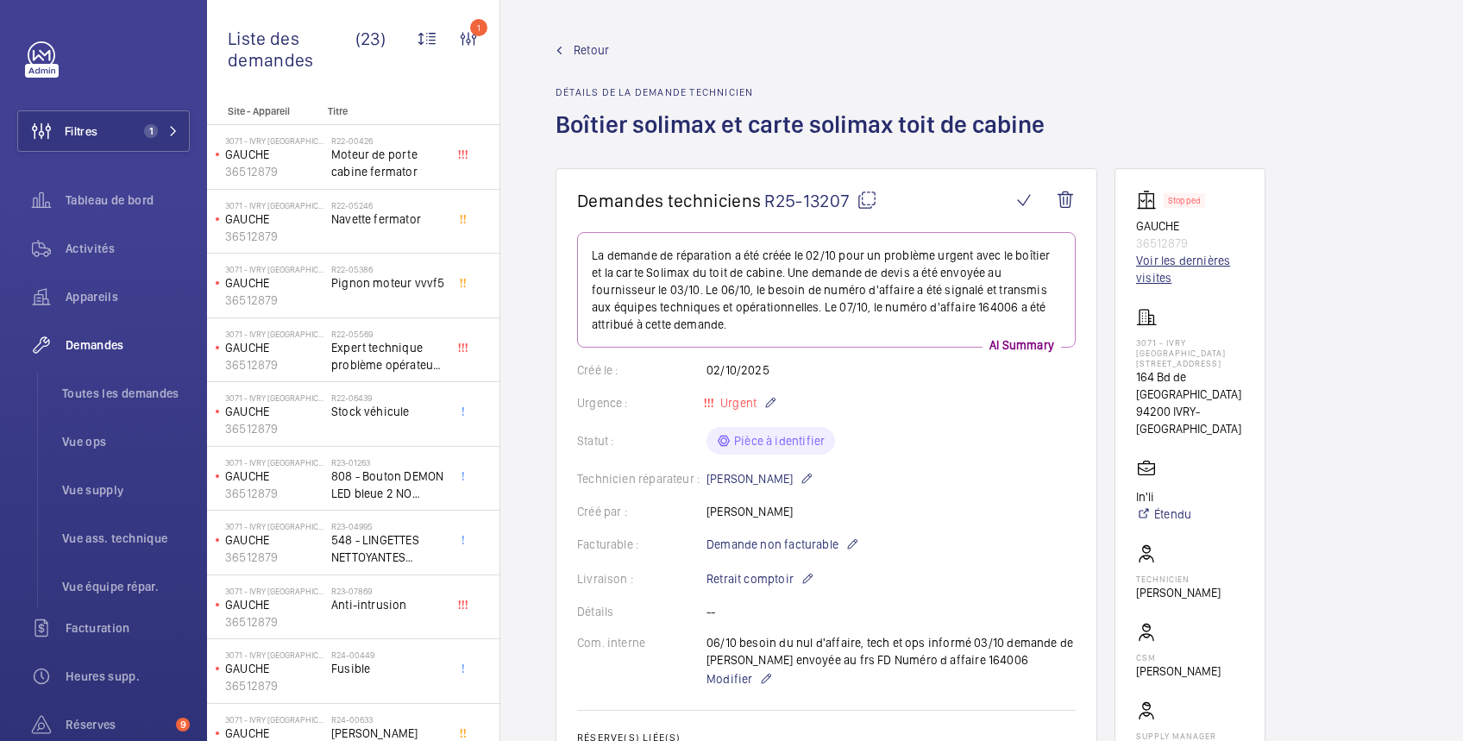
click at [1212, 261] on link "Voir les dernières visites" at bounding box center [1190, 269] width 108 height 35
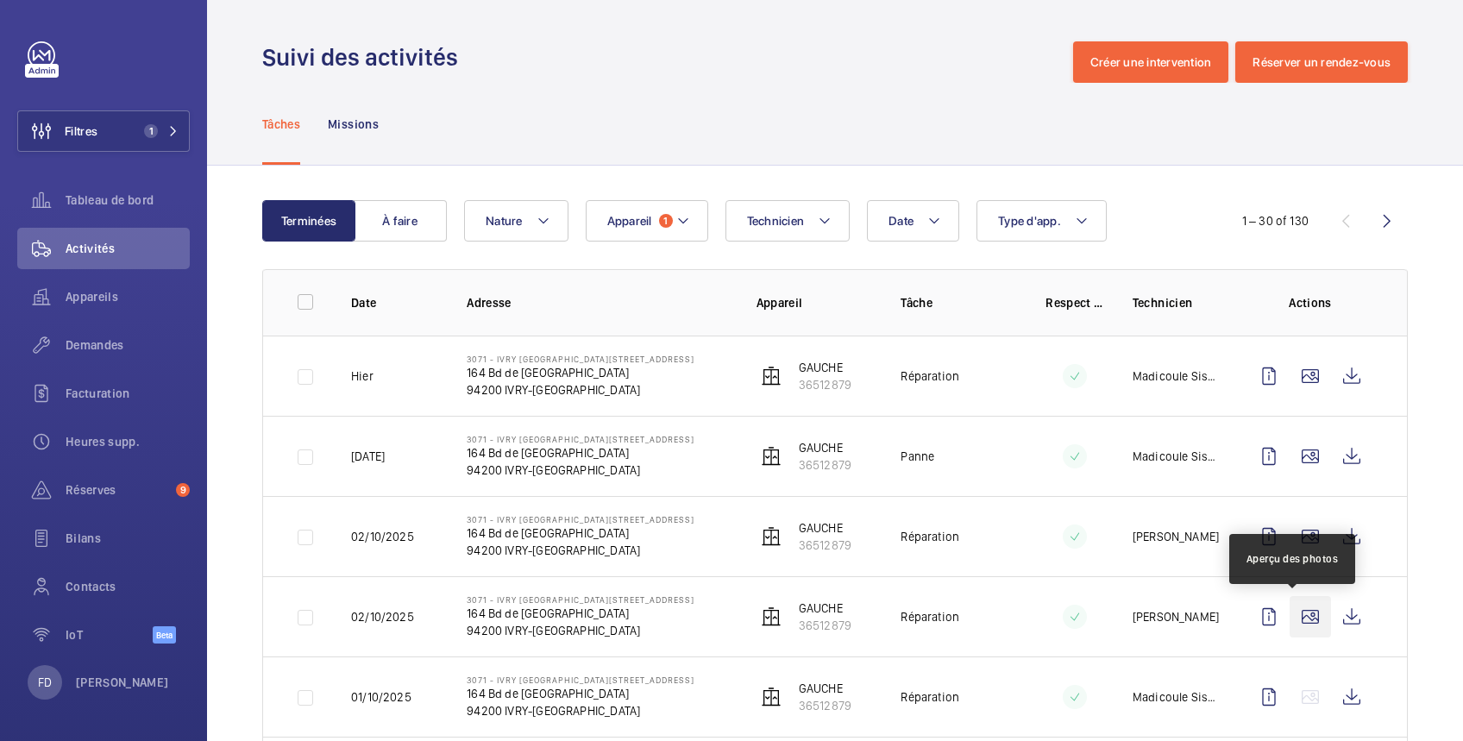
click at [1291, 613] on wm-front-icon-button at bounding box center [1310, 616] width 41 height 41
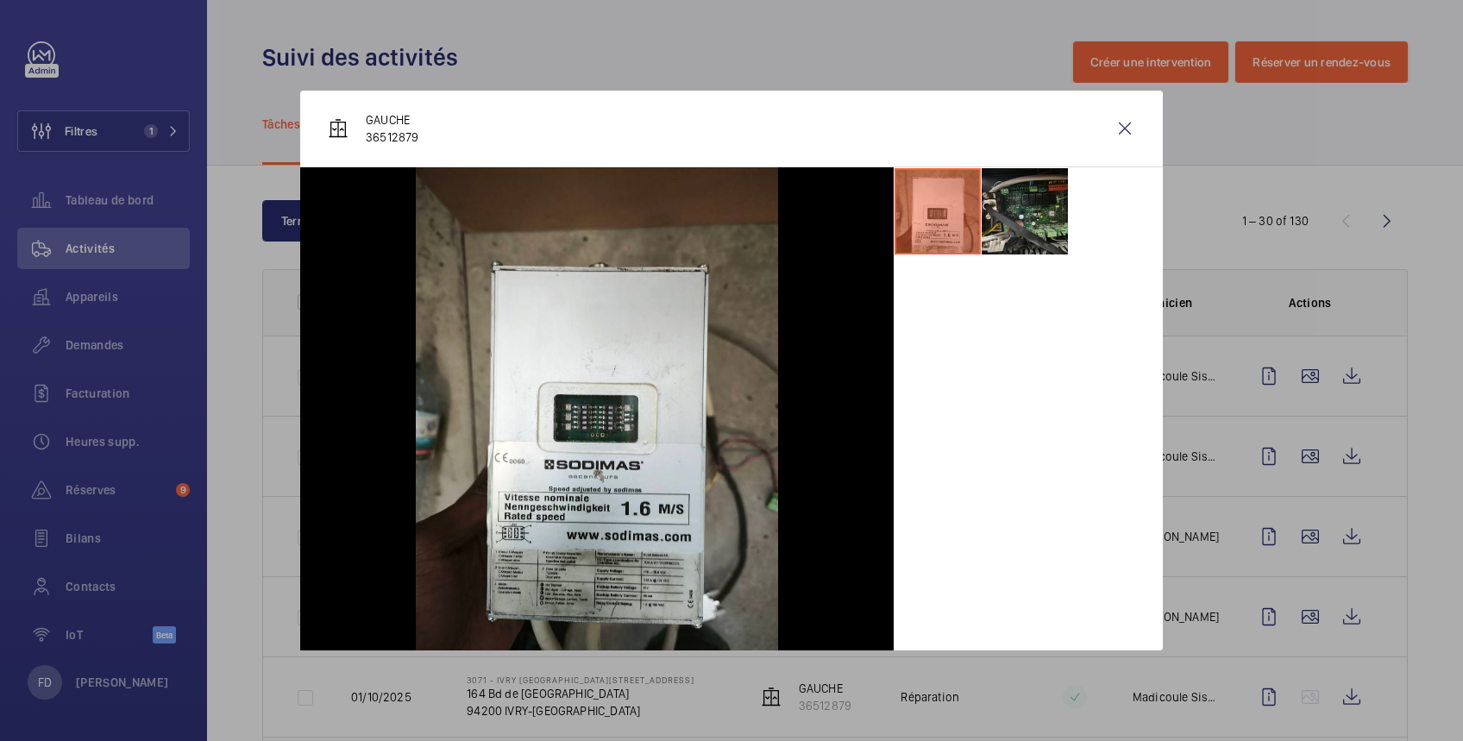
click at [1034, 207] on li at bounding box center [1025, 211] width 86 height 86
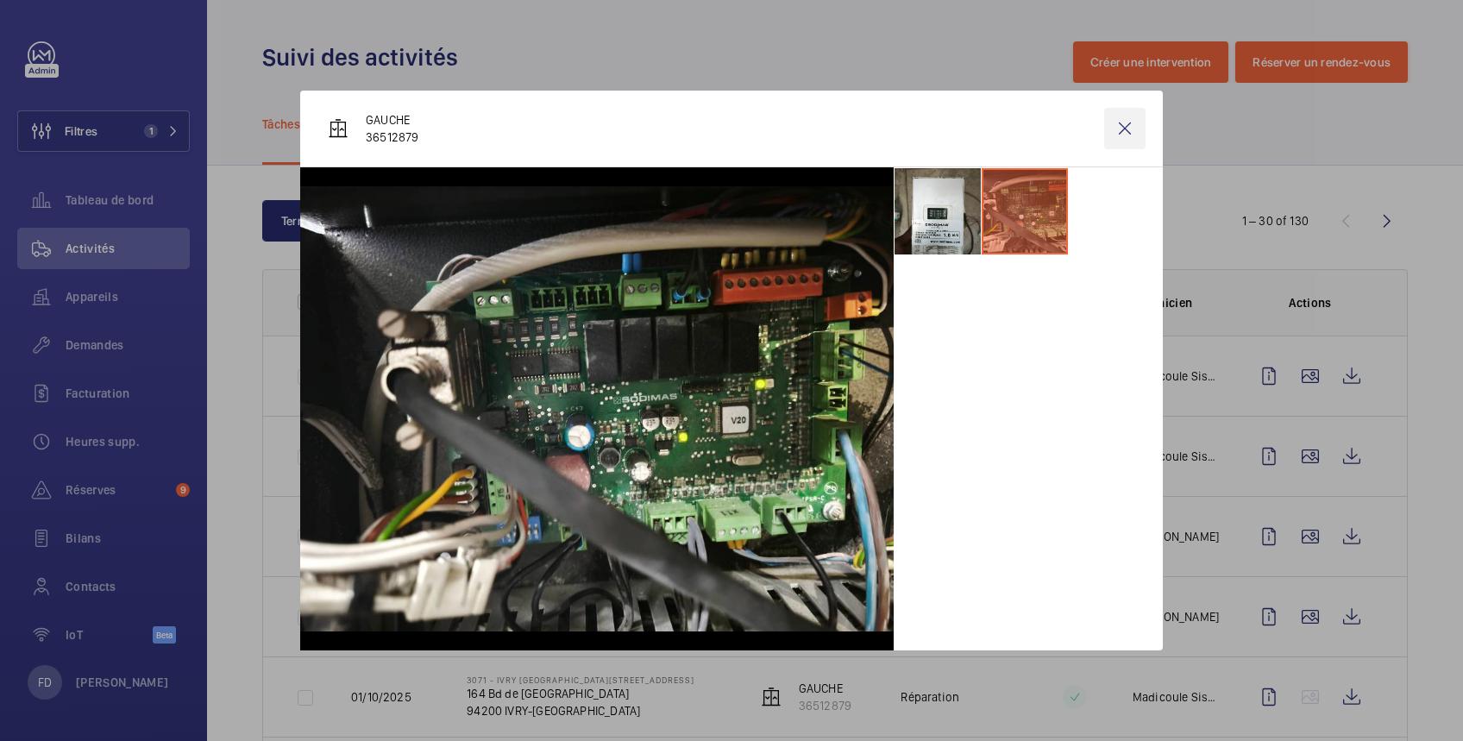
click at [1132, 123] on wm-front-icon-button at bounding box center [1124, 128] width 41 height 41
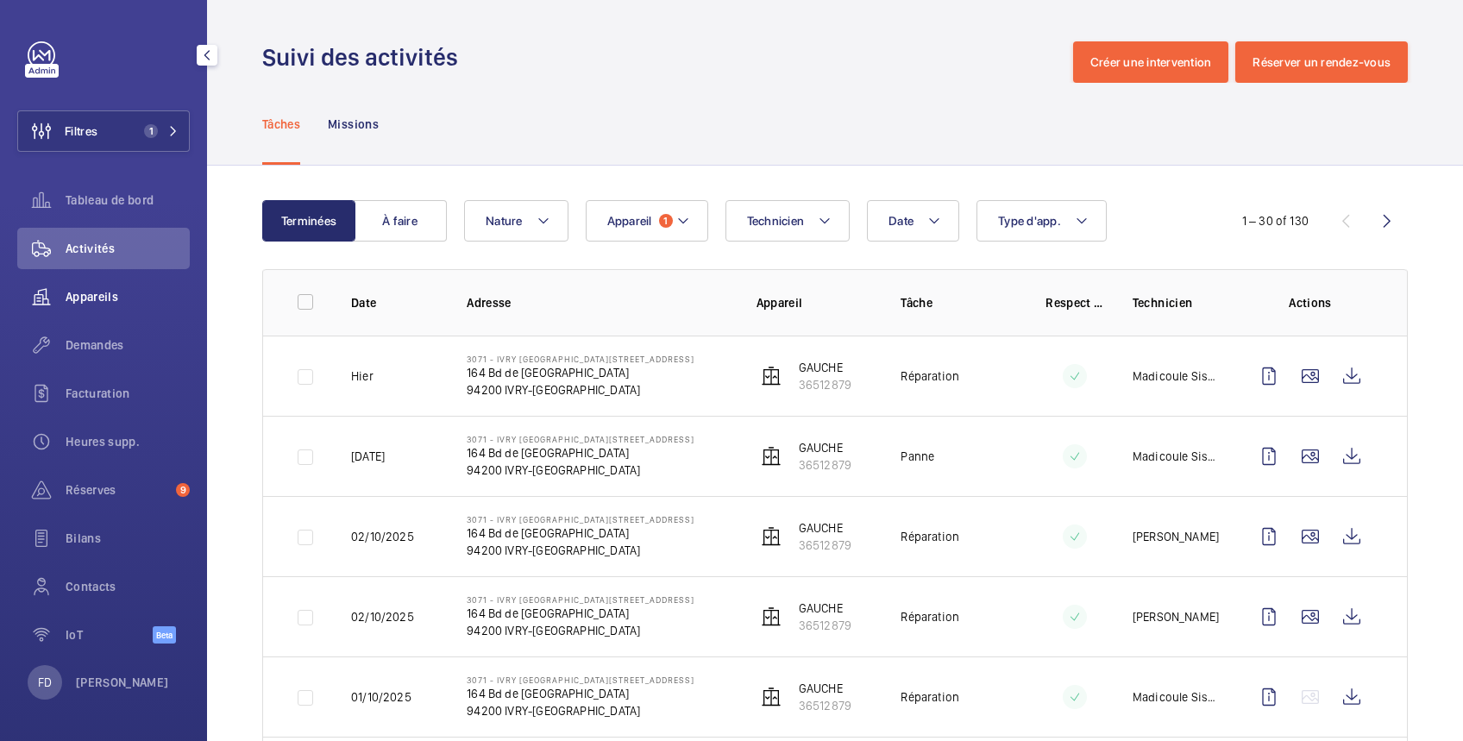
click at [90, 297] on span "Appareils" at bounding box center [128, 296] width 124 height 17
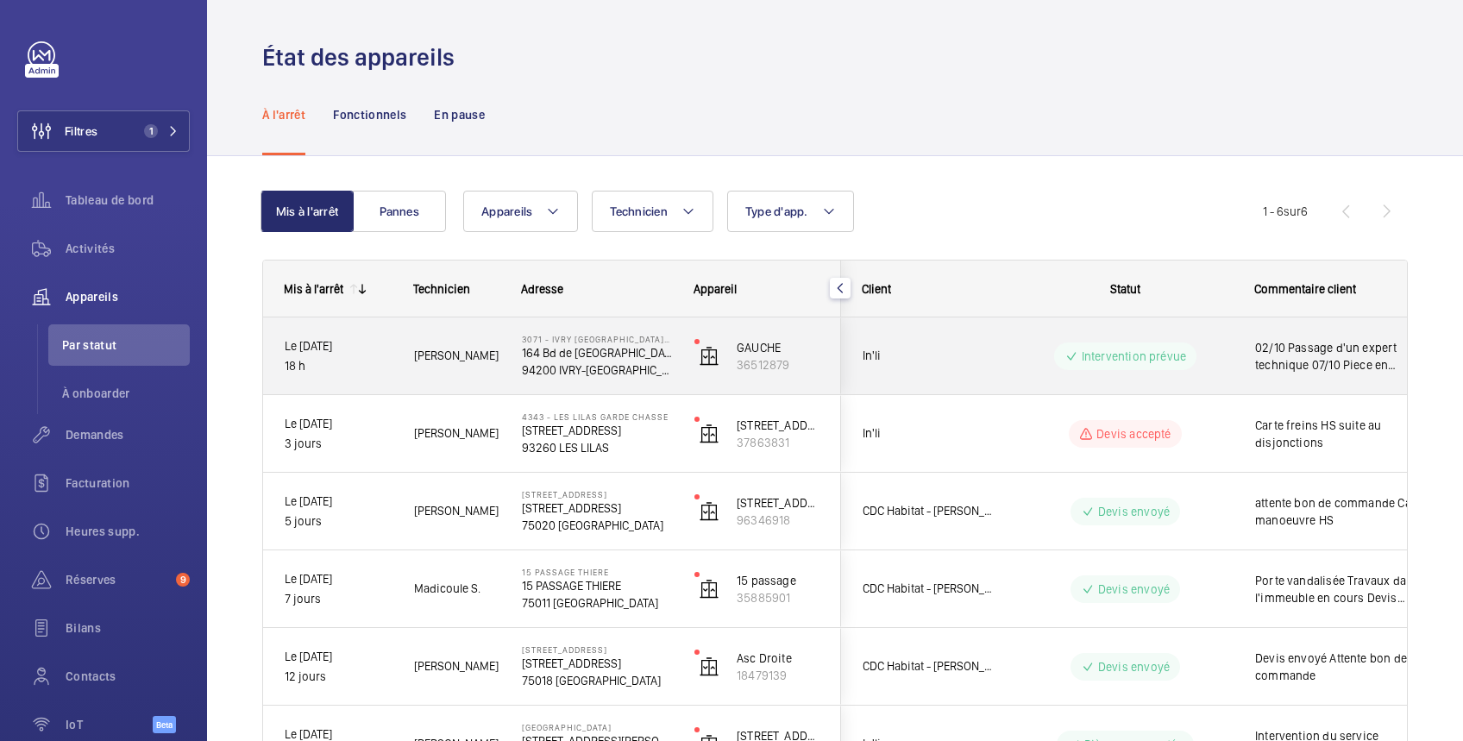
click at [1236, 343] on div "02/10 Passage d'un expert technique 07/10 Piece en commande" at bounding box center [1334, 356] width 199 height 74
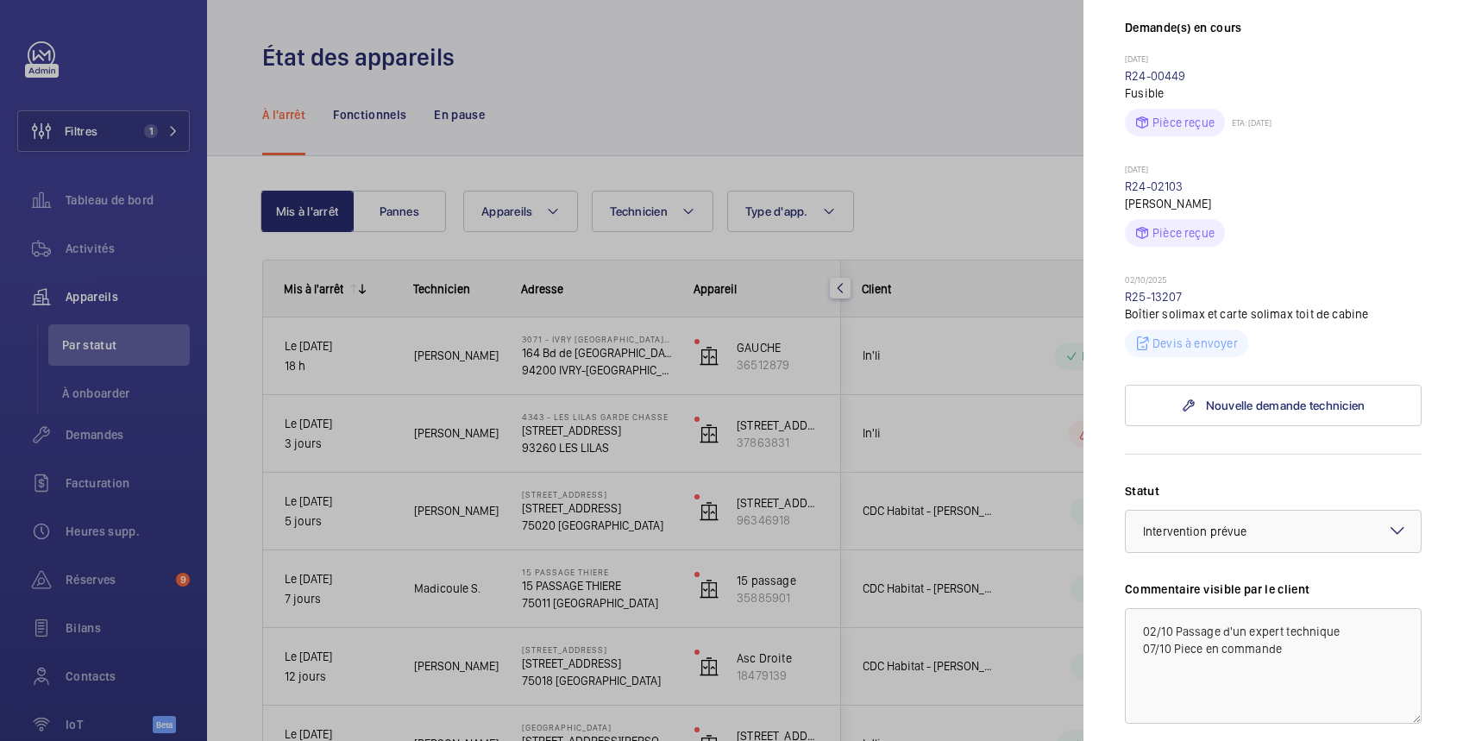
scroll to position [613, 0]
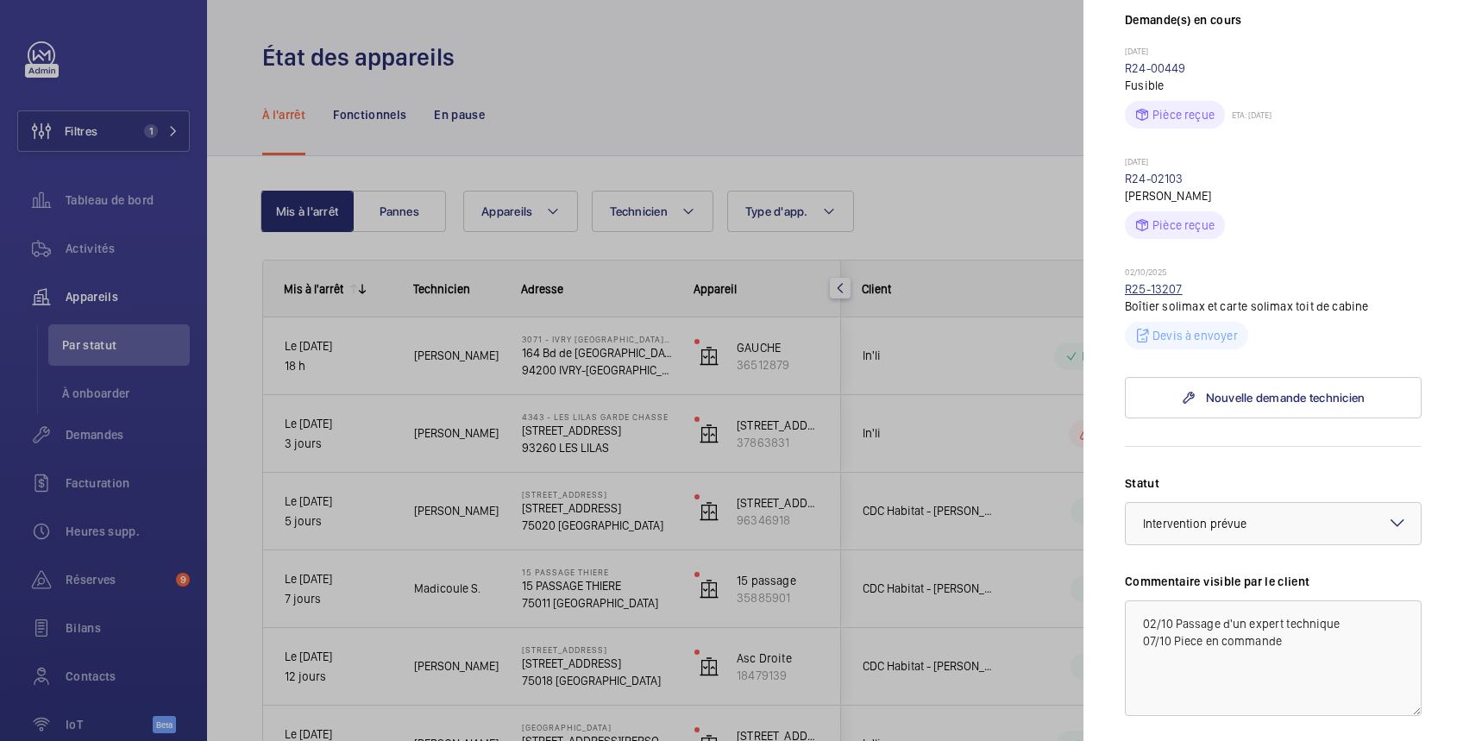
click at [1149, 282] on link "R25-13207" at bounding box center [1154, 289] width 58 height 14
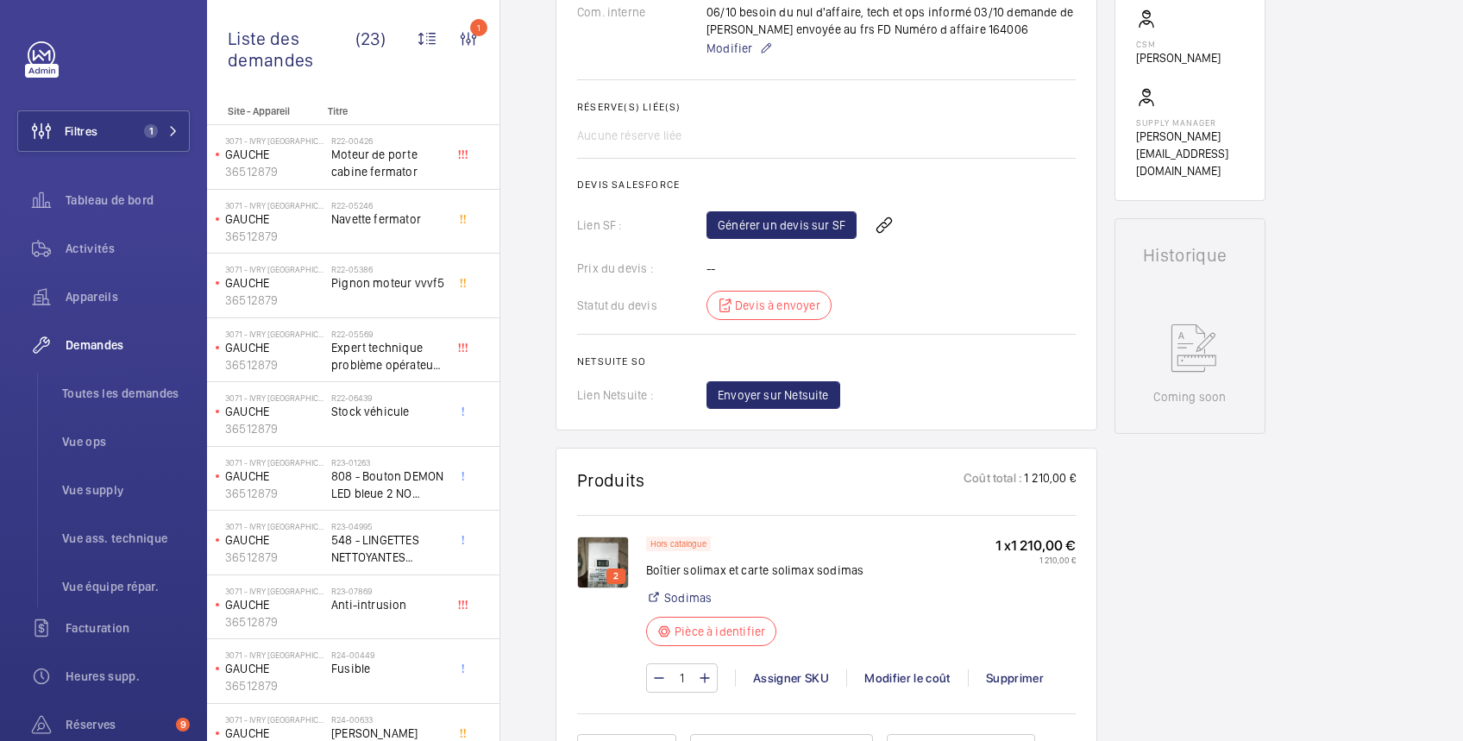
scroll to position [920, 0]
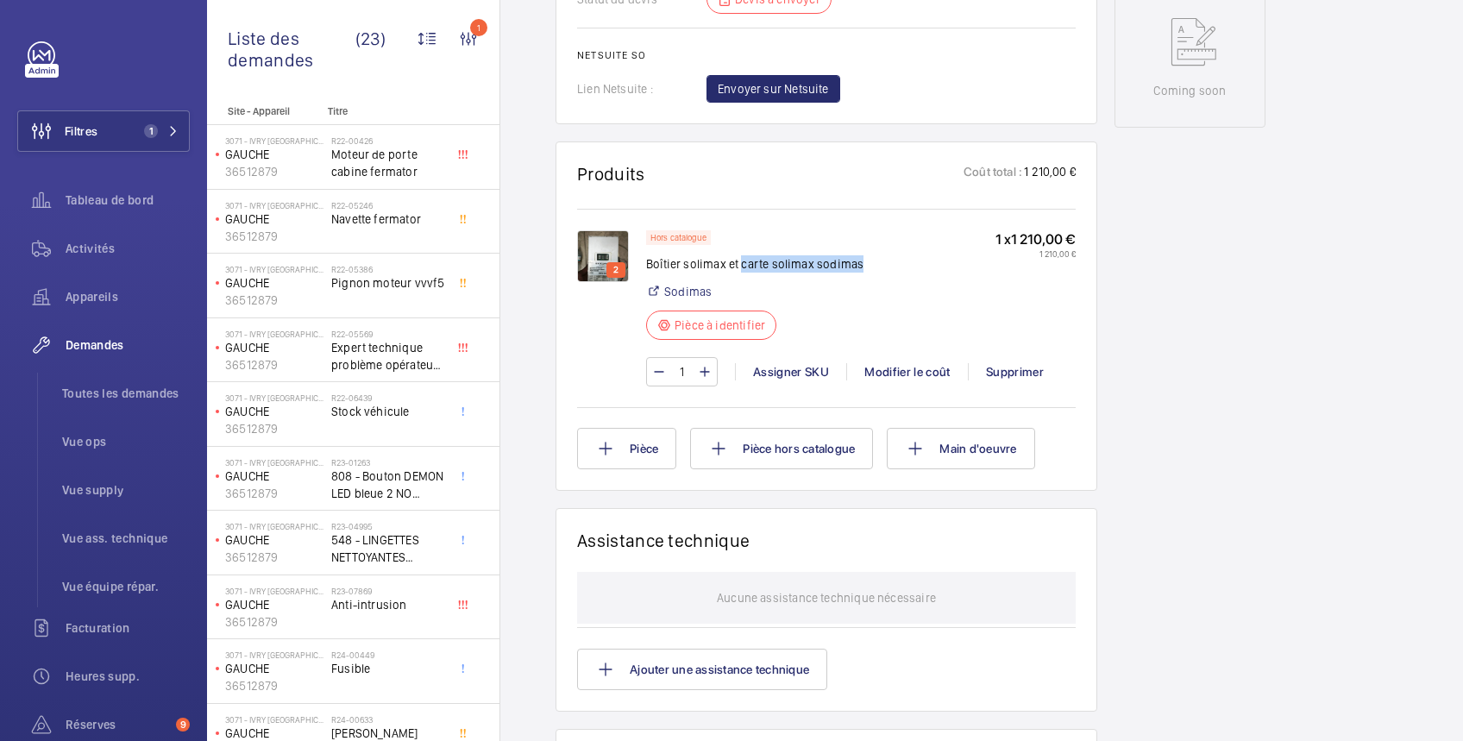
drag, startPoint x: 739, startPoint y: 262, endPoint x: 865, endPoint y: 267, distance: 125.2
click at [865, 267] on div "Hors catalogue Boîtier solimax et carte solimax sodimas Sodimas Pièce à identif…" at bounding box center [861, 290] width 430 height 120
copy p "carte solimax sodimas"
